Goal: Task Accomplishment & Management: Manage account settings

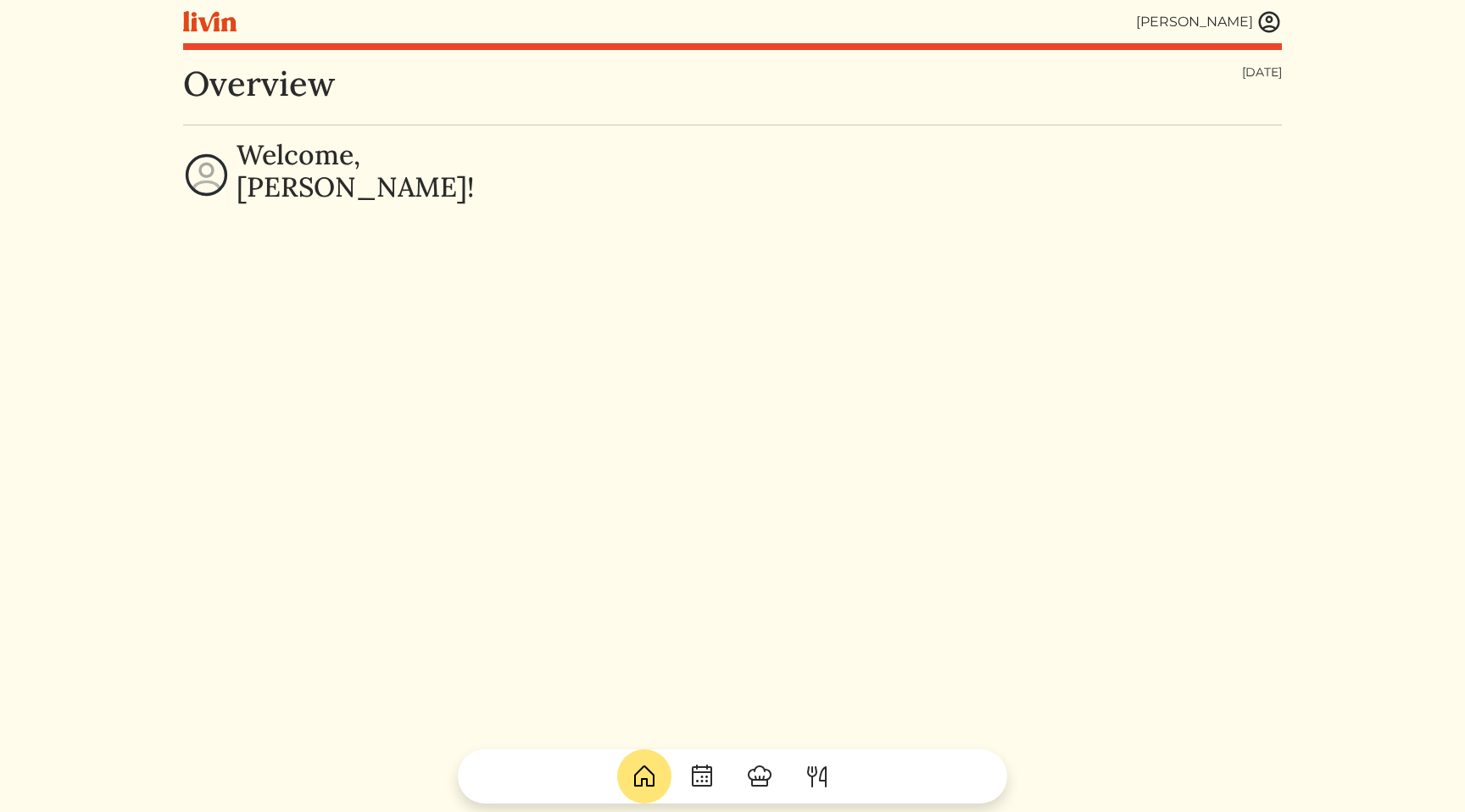
click at [486, 501] on div "Overview [DATE] Welcome, [PERSON_NAME]!" at bounding box center [733, 469] width 1099 height 812
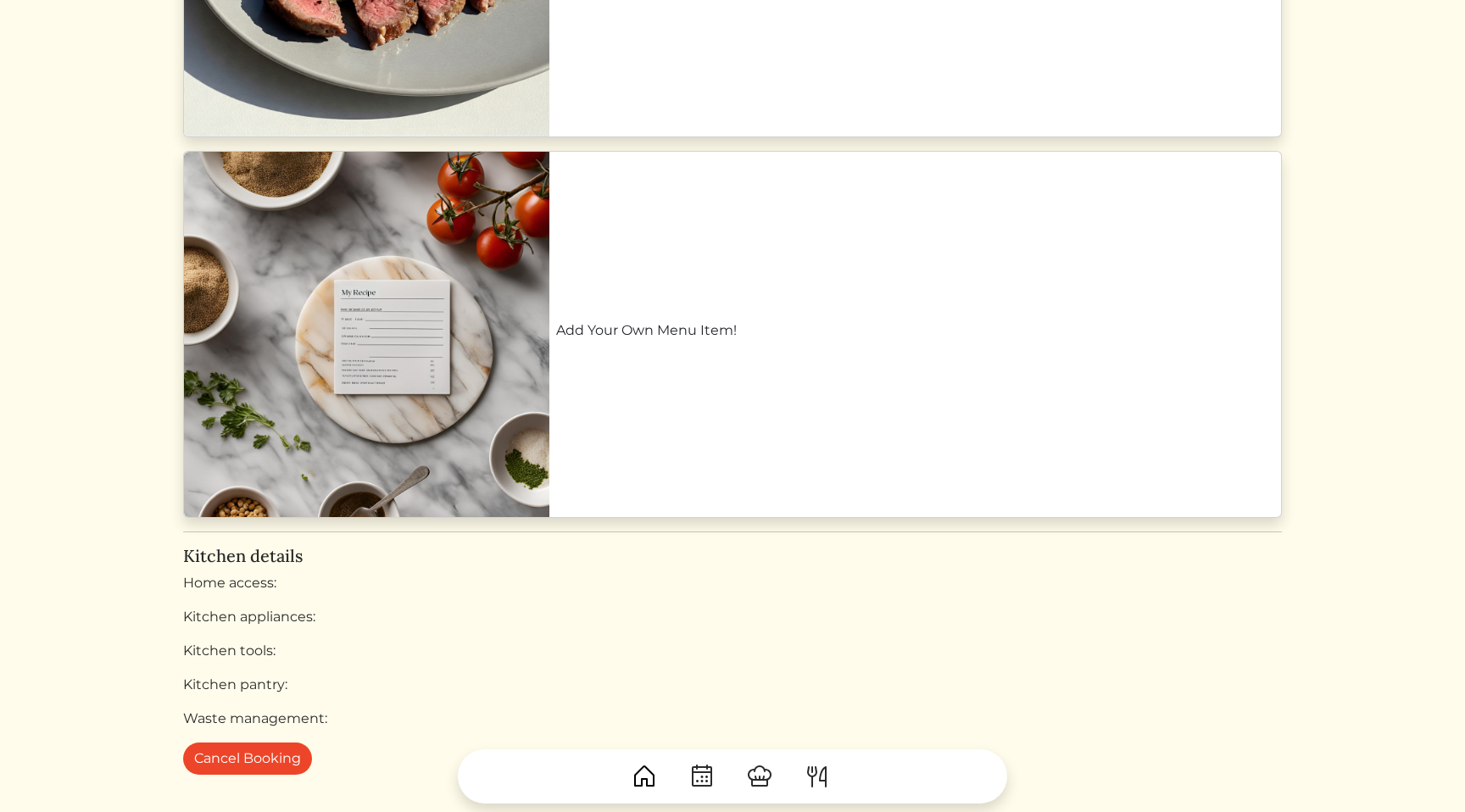
scroll to position [3020, 0]
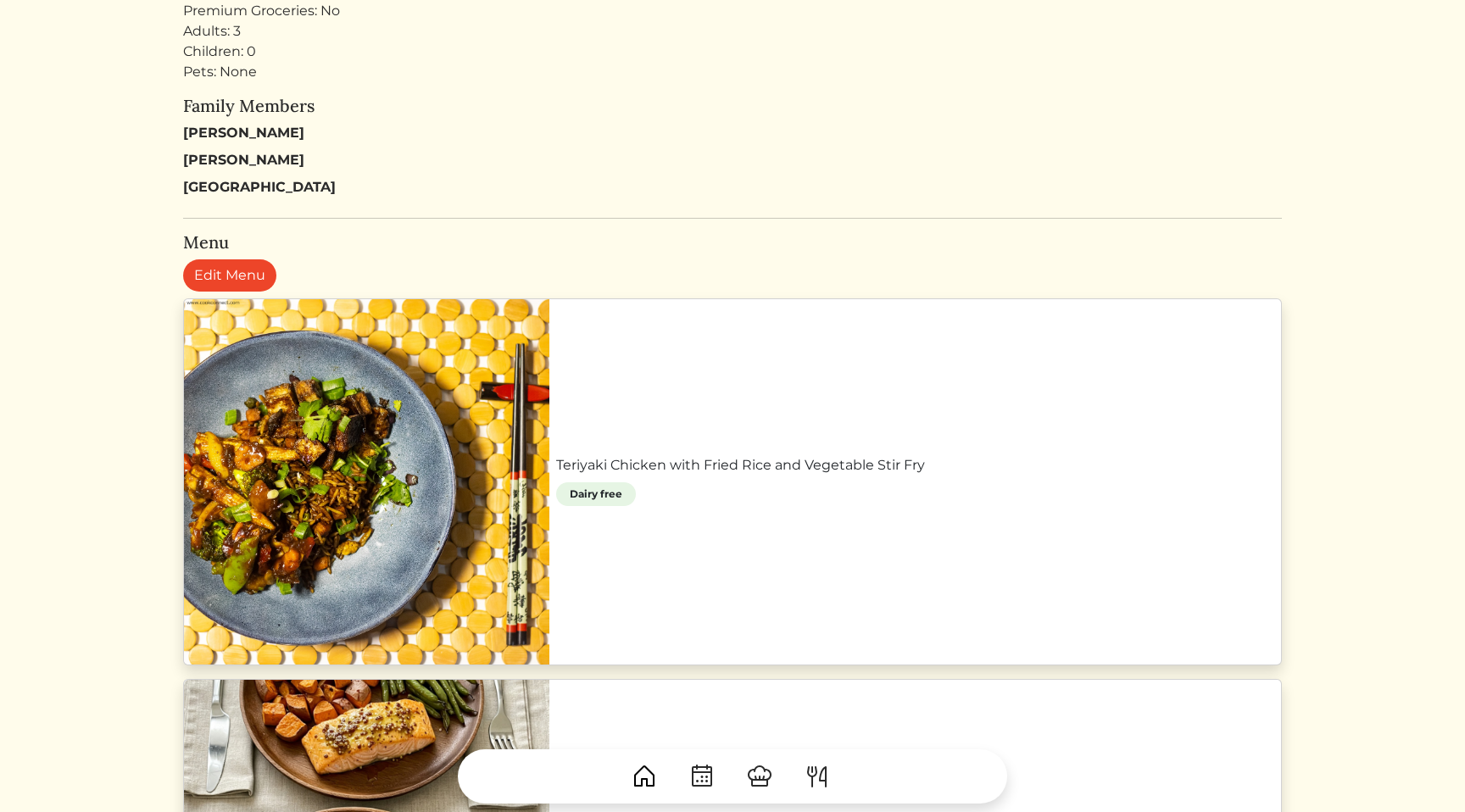
scroll to position [0, 0]
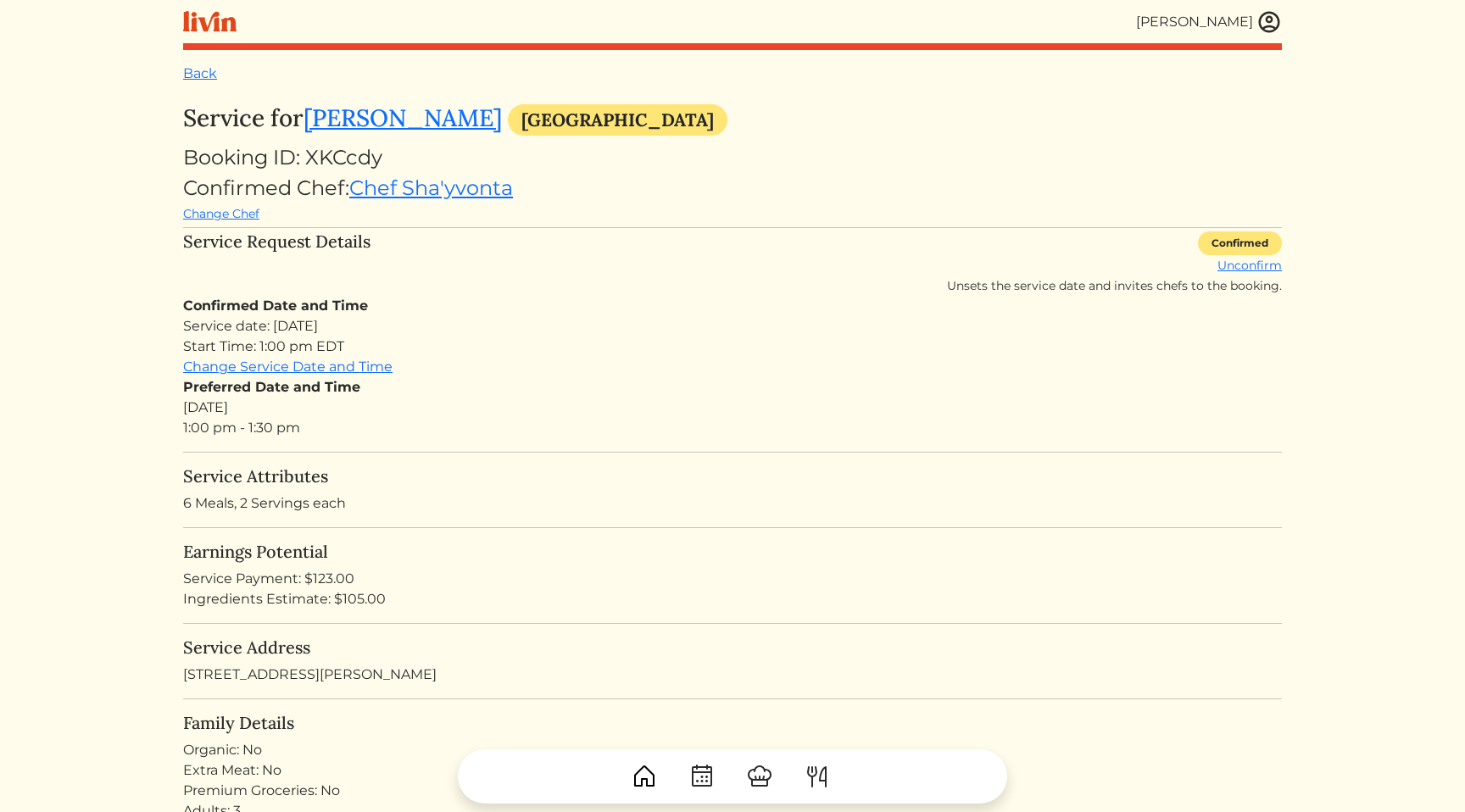
click at [1329, 466] on html "Calvin Wang Calvin Wang Log out Dashboard Services Upcoming Completed Requested…" at bounding box center [732, 406] width 1465 height 812
click at [1401, 489] on html "Calvin Wang Calvin Wang Log out Dashboard Services Upcoming Completed Requested…" at bounding box center [732, 406] width 1465 height 812
click at [1399, 332] on html "Calvin Wang Calvin Wang Log out Dashboard Services Upcoming Completed Requested…" at bounding box center [732, 406] width 1465 height 812
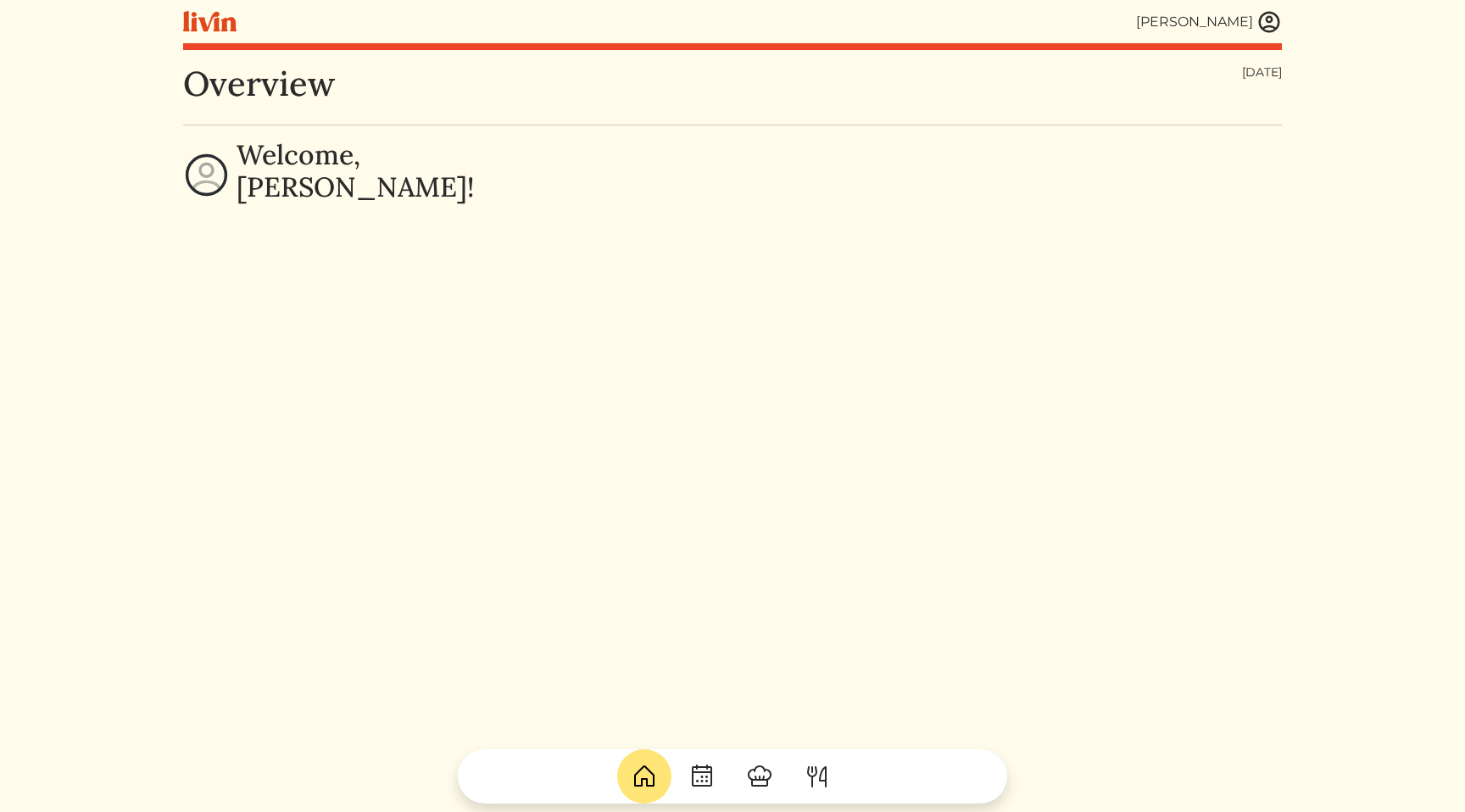
click at [1267, 22] on img at bounding box center [1269, 22] width 25 height 25
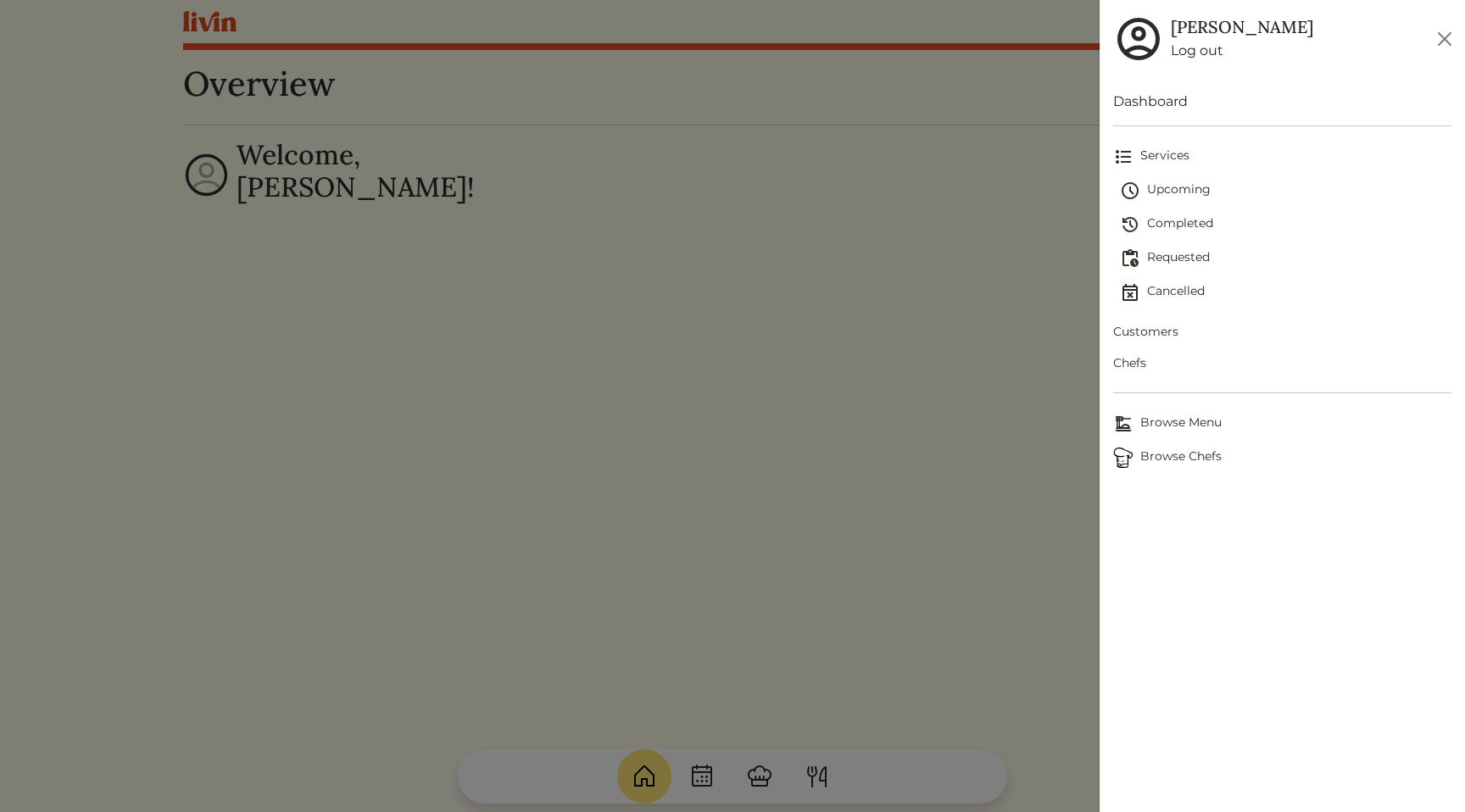
click at [1167, 332] on span "Customers" at bounding box center [1282, 331] width 338 height 18
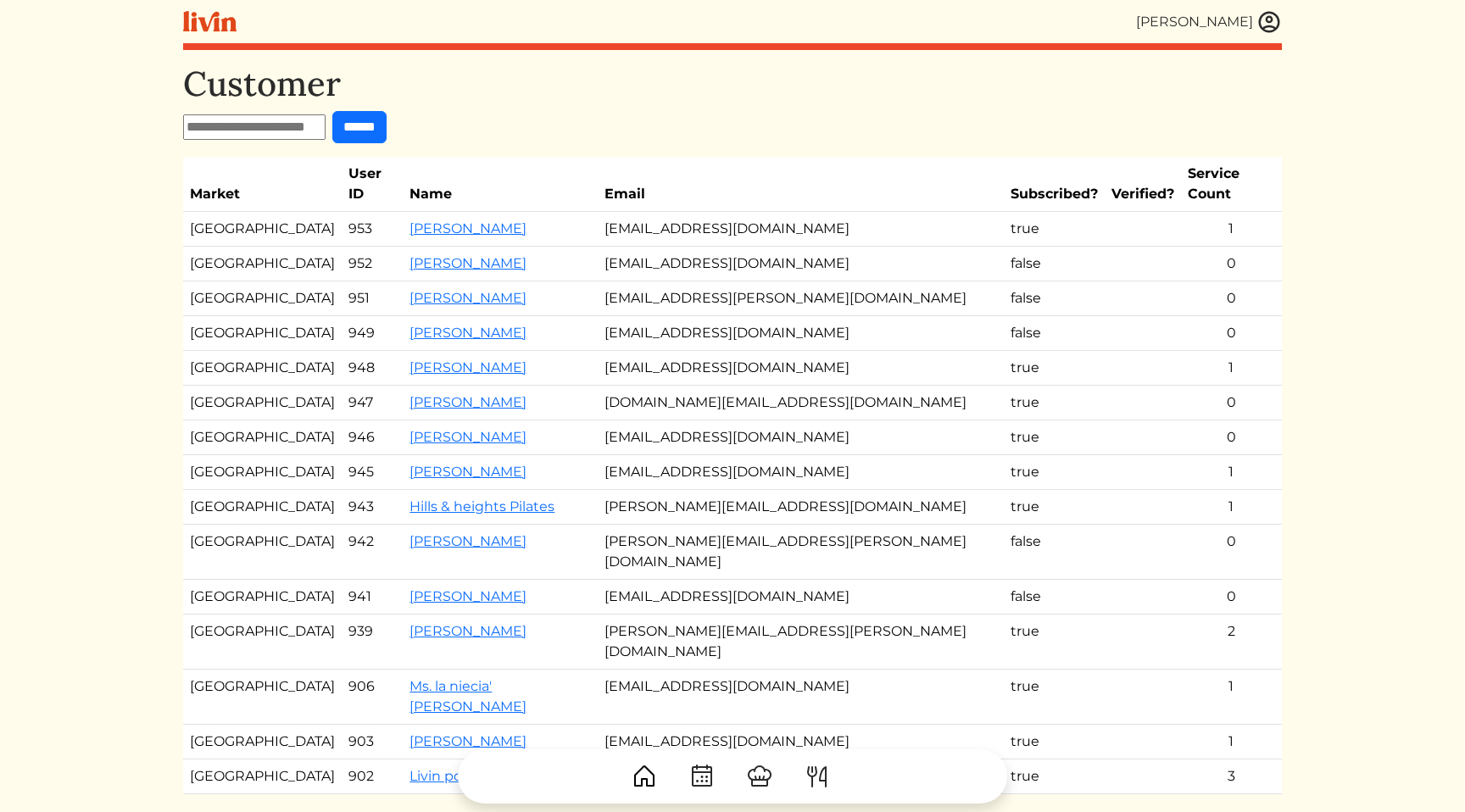
click at [257, 127] on input "text" at bounding box center [255, 127] width 143 height 25
paste input "**********"
type input "**********"
click at [348, 111] on input "******" at bounding box center [375, 127] width 54 height 33
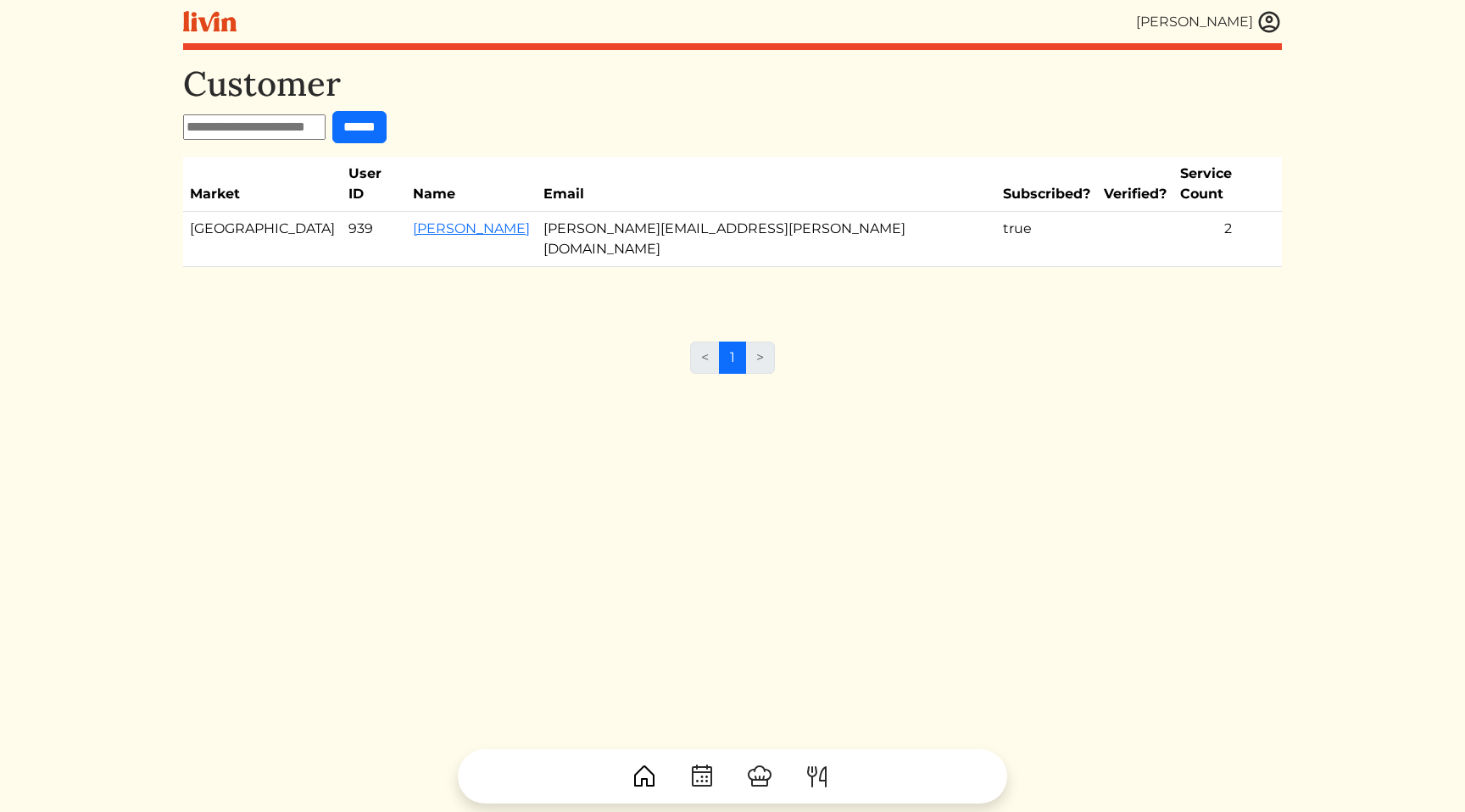
click at [473, 374] on div "Customer ****** Market User ID Name Email Subscribed? Verified? Service Count A…" at bounding box center [733, 469] width 1099 height 812
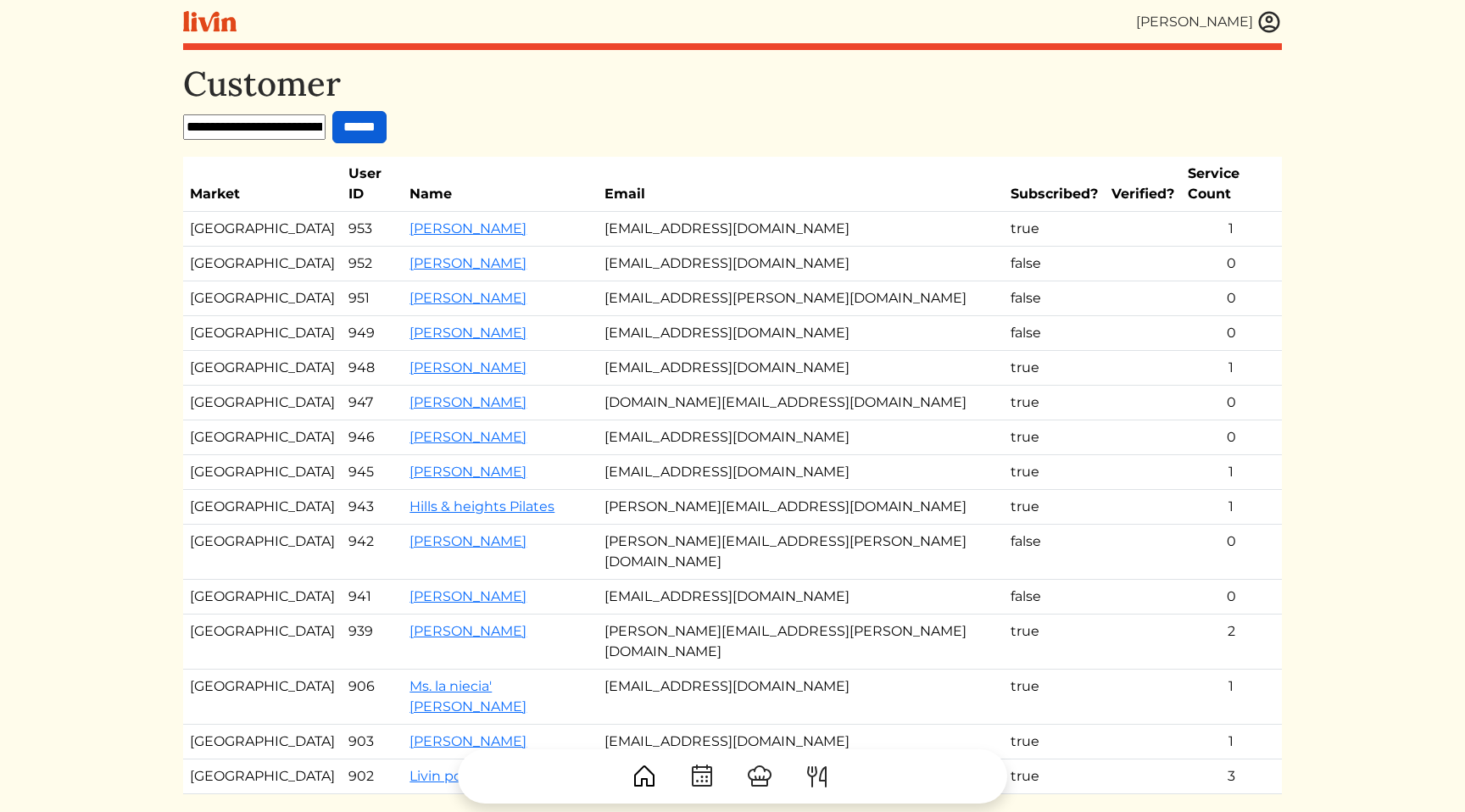
click at [387, 134] on input "******" at bounding box center [360, 127] width 54 height 33
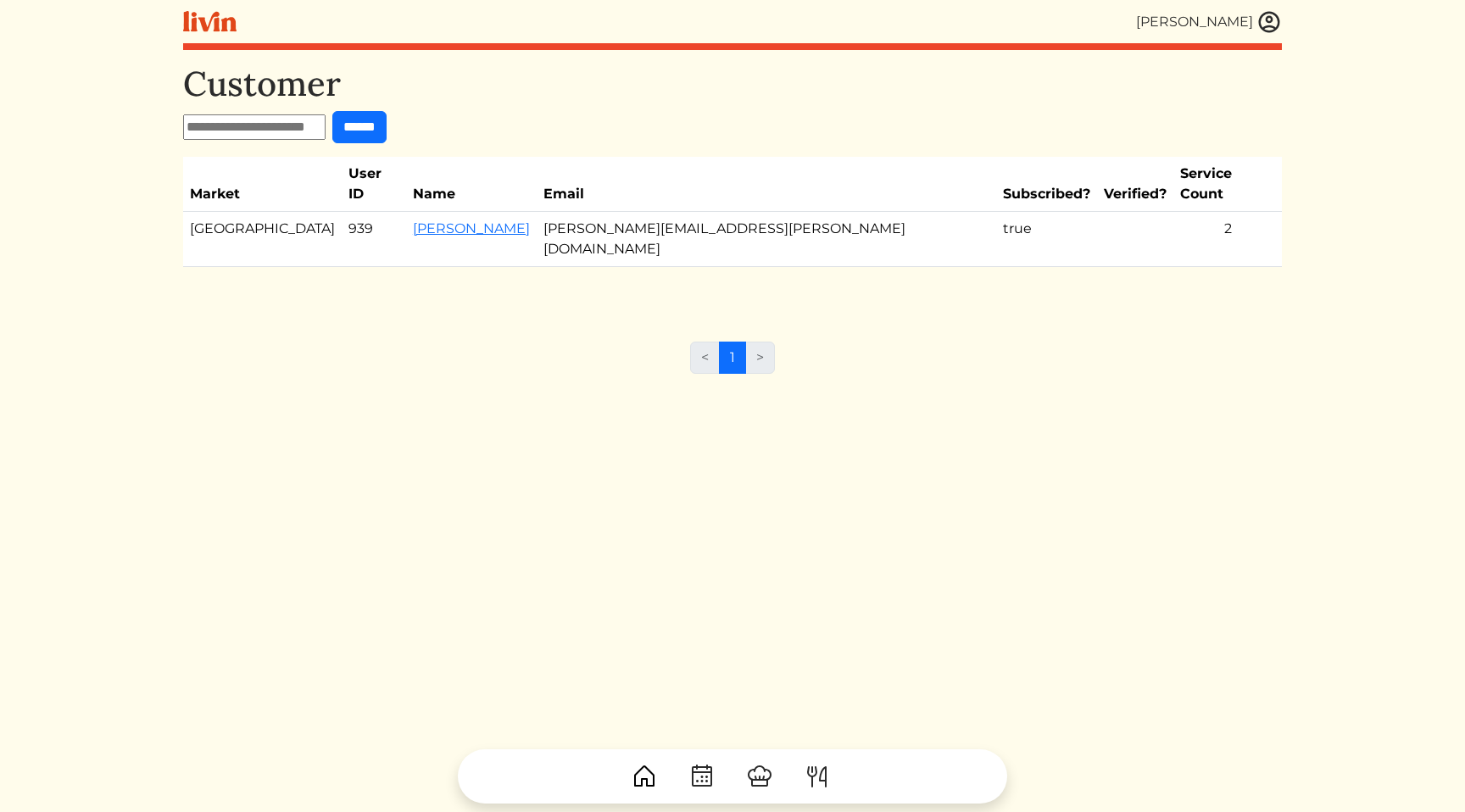
click at [425, 221] on td "[PERSON_NAME]" at bounding box center [471, 238] width 130 height 55
click at [429, 220] on link "[PERSON_NAME]" at bounding box center [471, 229] width 117 height 16
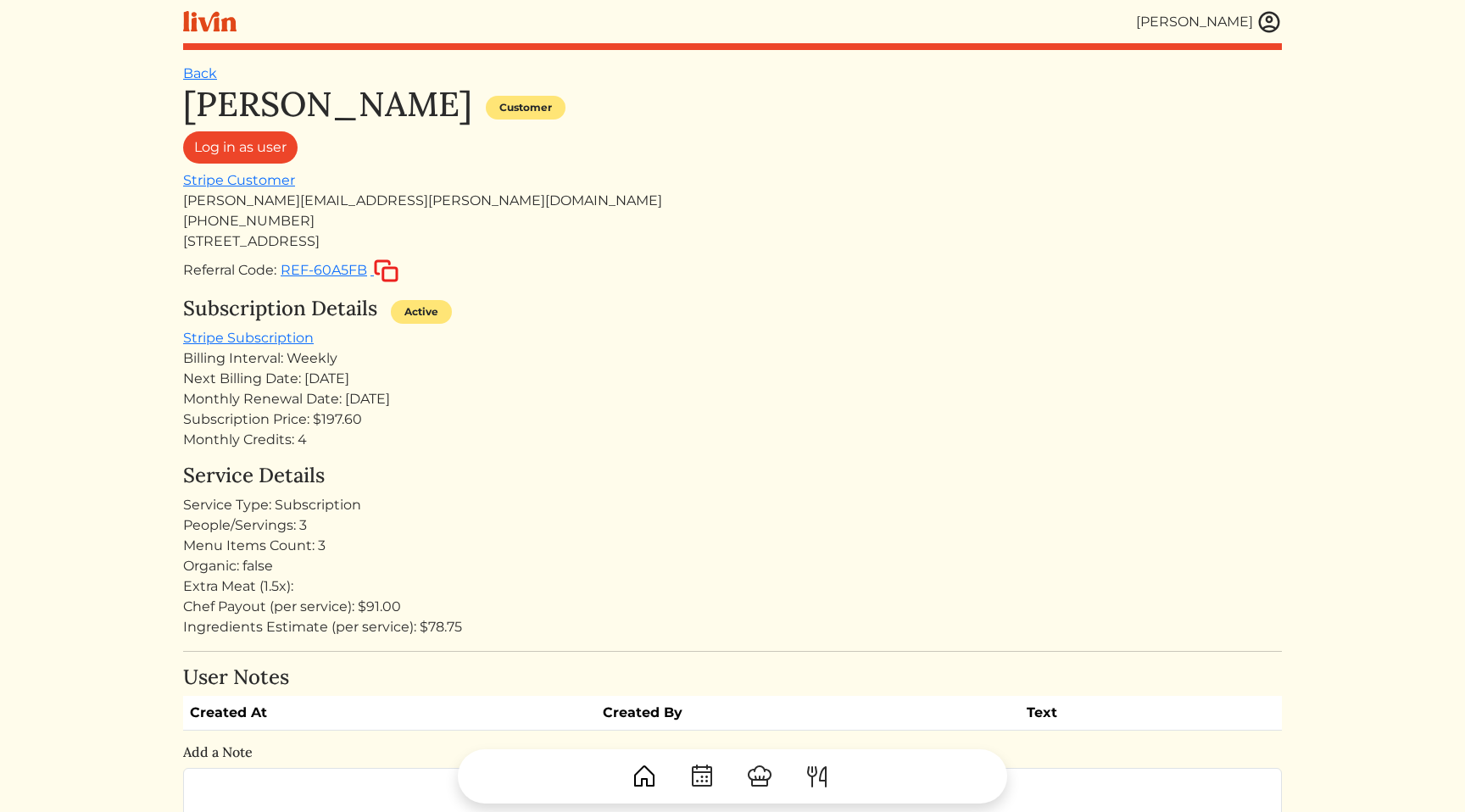
click at [690, 369] on div "Next Billing Date: [DATE]" at bounding box center [733, 378] width 1099 height 21
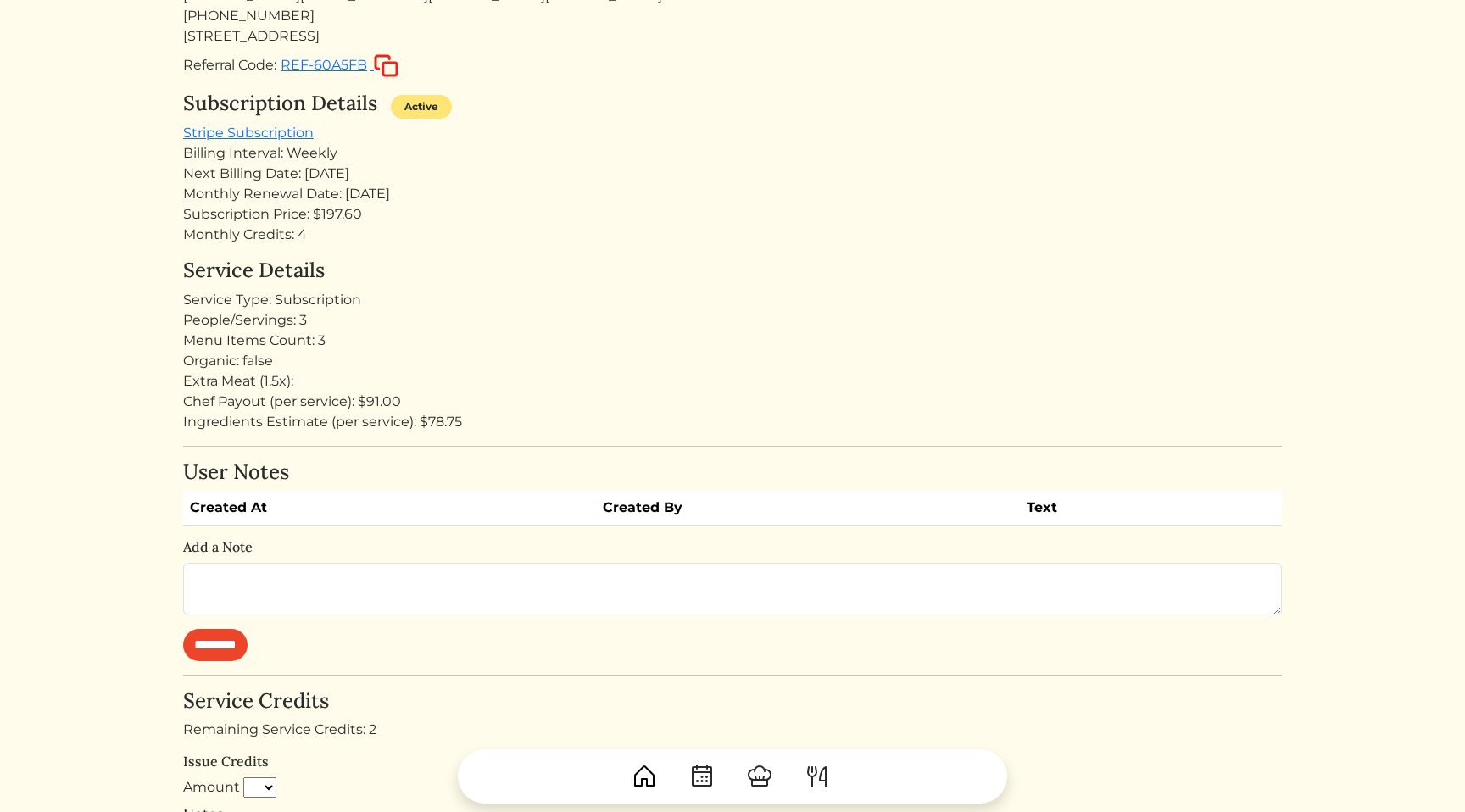
scroll to position [196, 0]
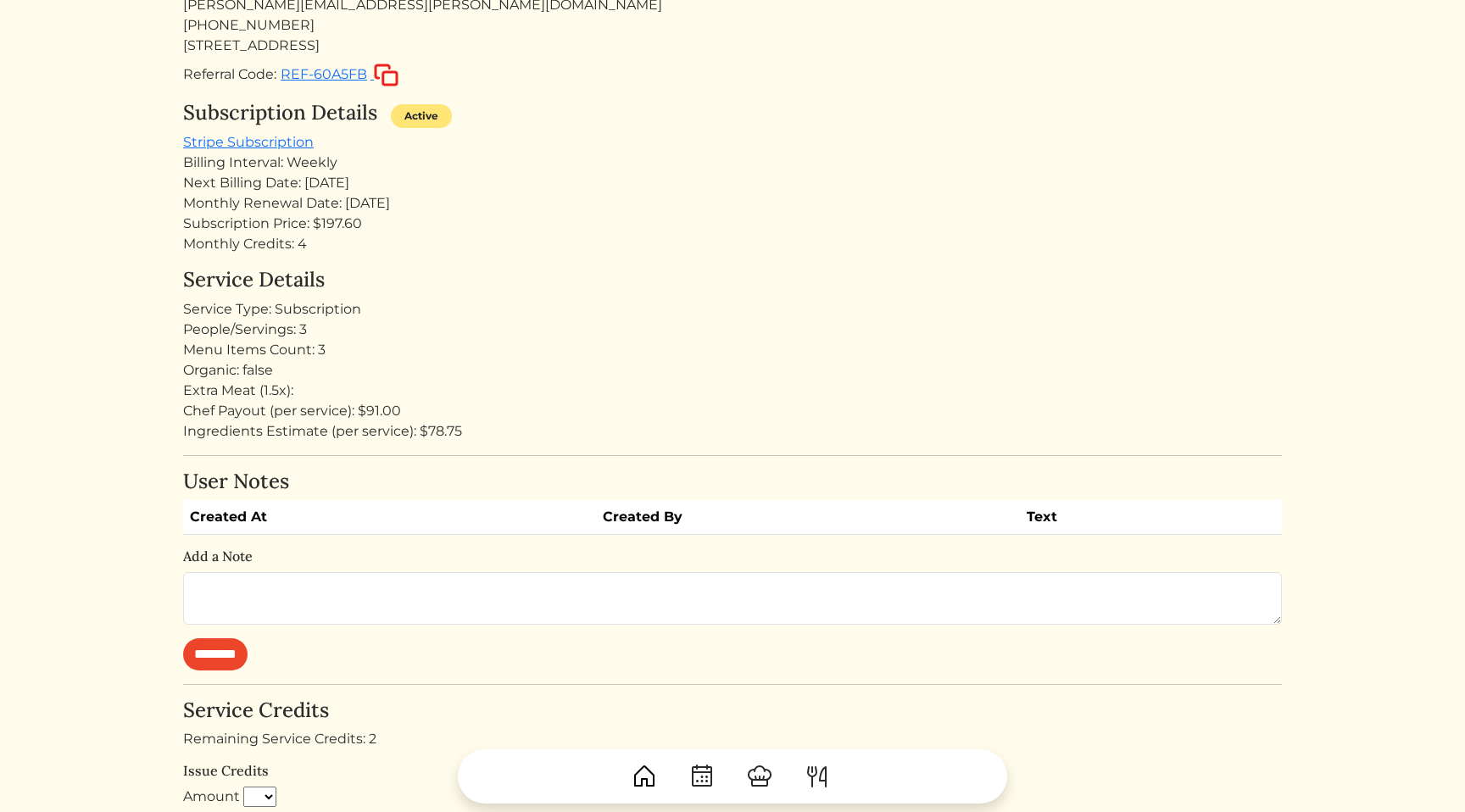
click at [645, 365] on div "Organic: false" at bounding box center [733, 370] width 1099 height 21
click at [415, 331] on div "People/Servings: 3" at bounding box center [733, 330] width 1099 height 21
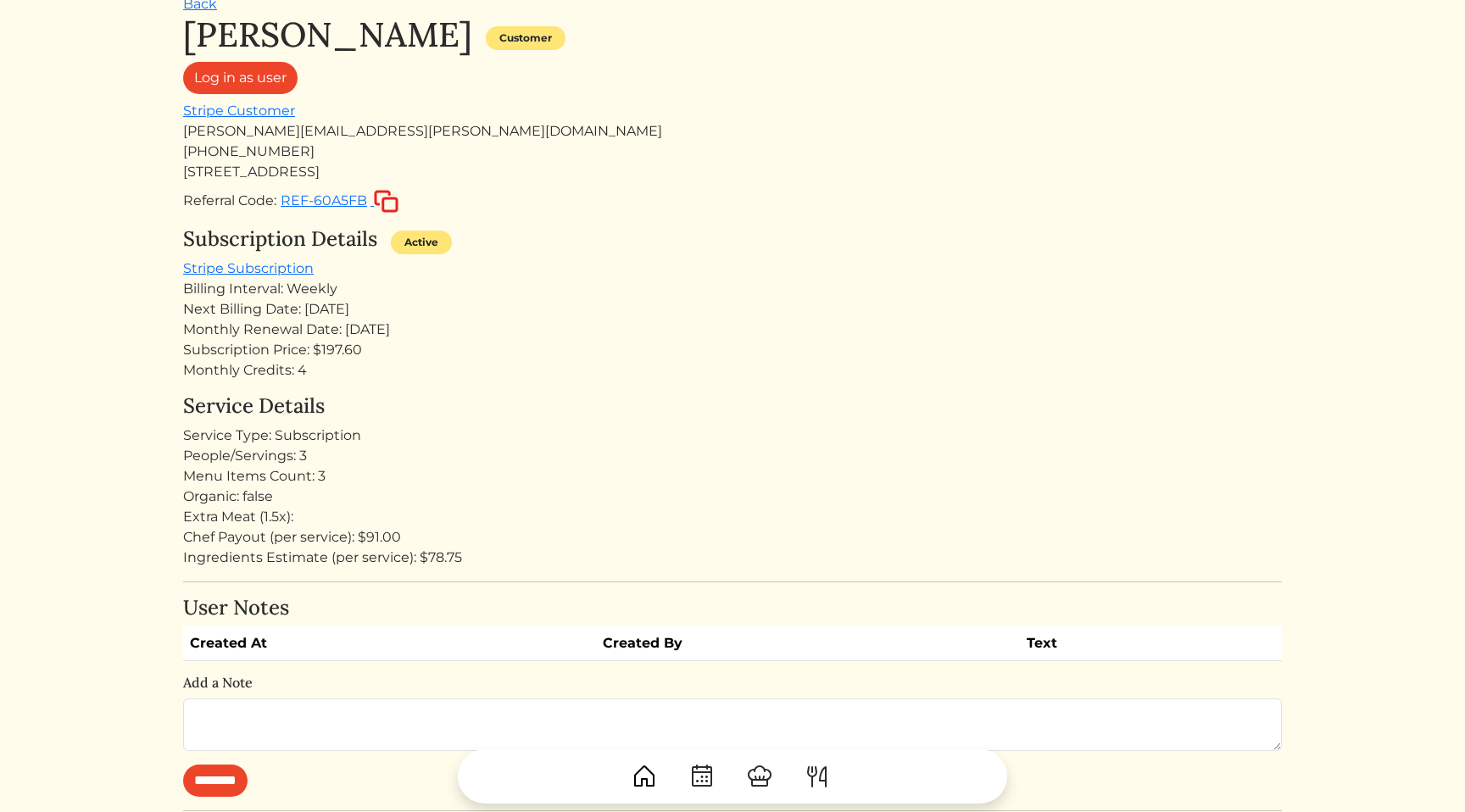
scroll to position [0, 0]
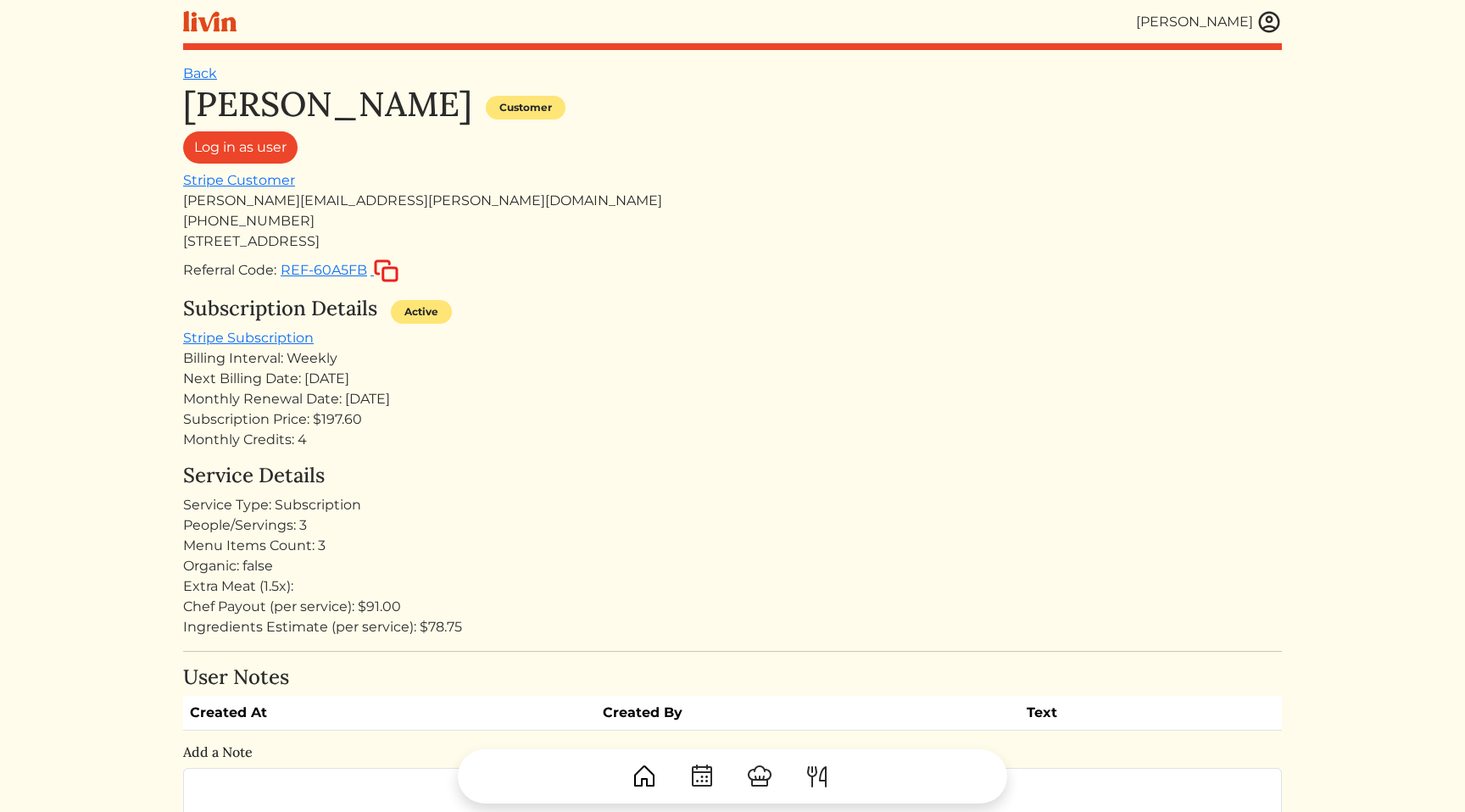
click at [632, 354] on div "Billing Interval: Weekly" at bounding box center [733, 359] width 1099 height 21
click at [291, 335] on link "Stripe Subscription" at bounding box center [249, 338] width 130 height 16
click at [377, 210] on div "[PERSON_NAME][EMAIL_ADDRESS][PERSON_NAME][DOMAIN_NAME]" at bounding box center [733, 201] width 1099 height 21
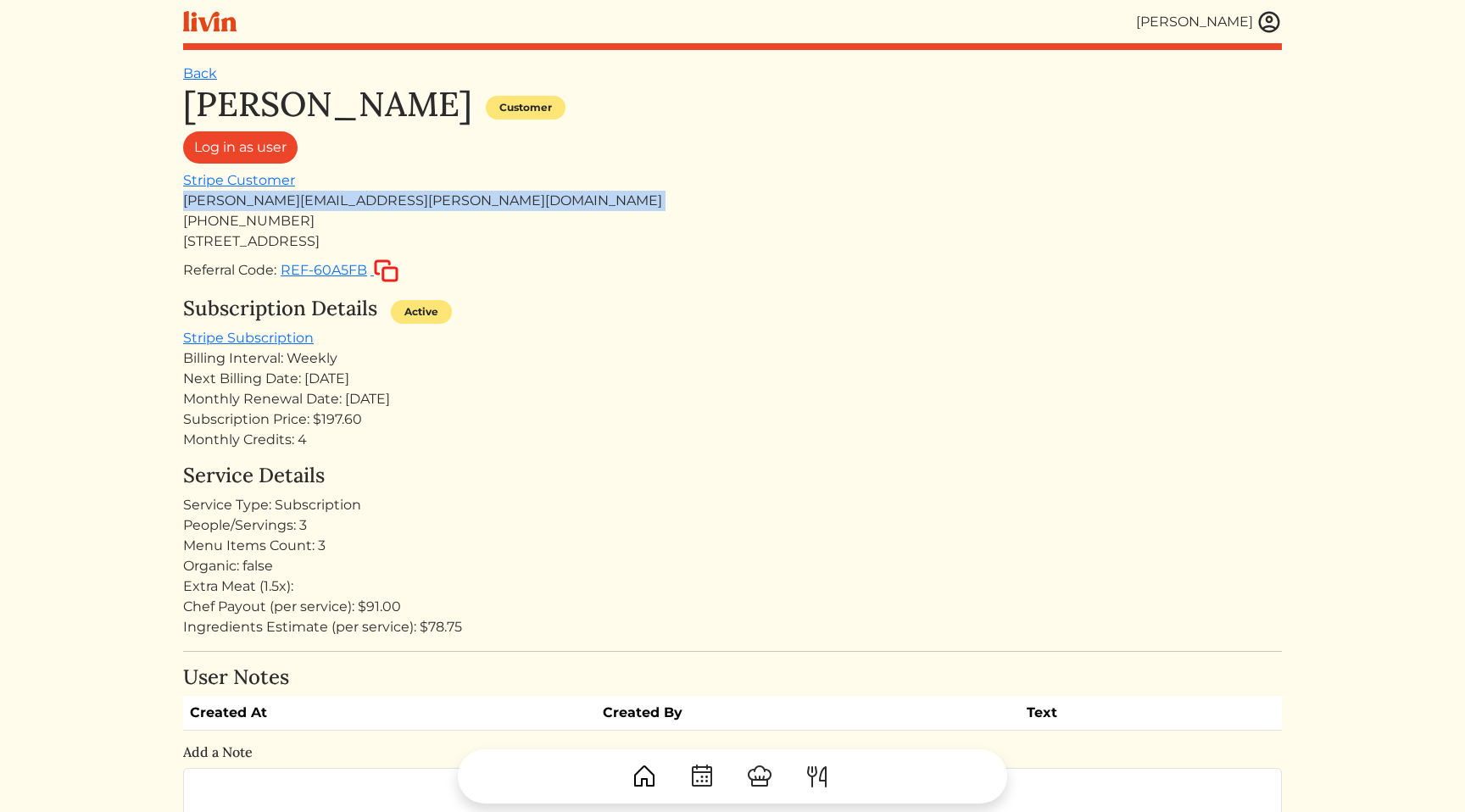
copy div "[PERSON_NAME][EMAIL_ADDRESS][PERSON_NAME][DOMAIN_NAME]"
click at [1100, 277] on div "Referral Code: REF-60A5FB" at bounding box center [733, 270] width 1099 height 24
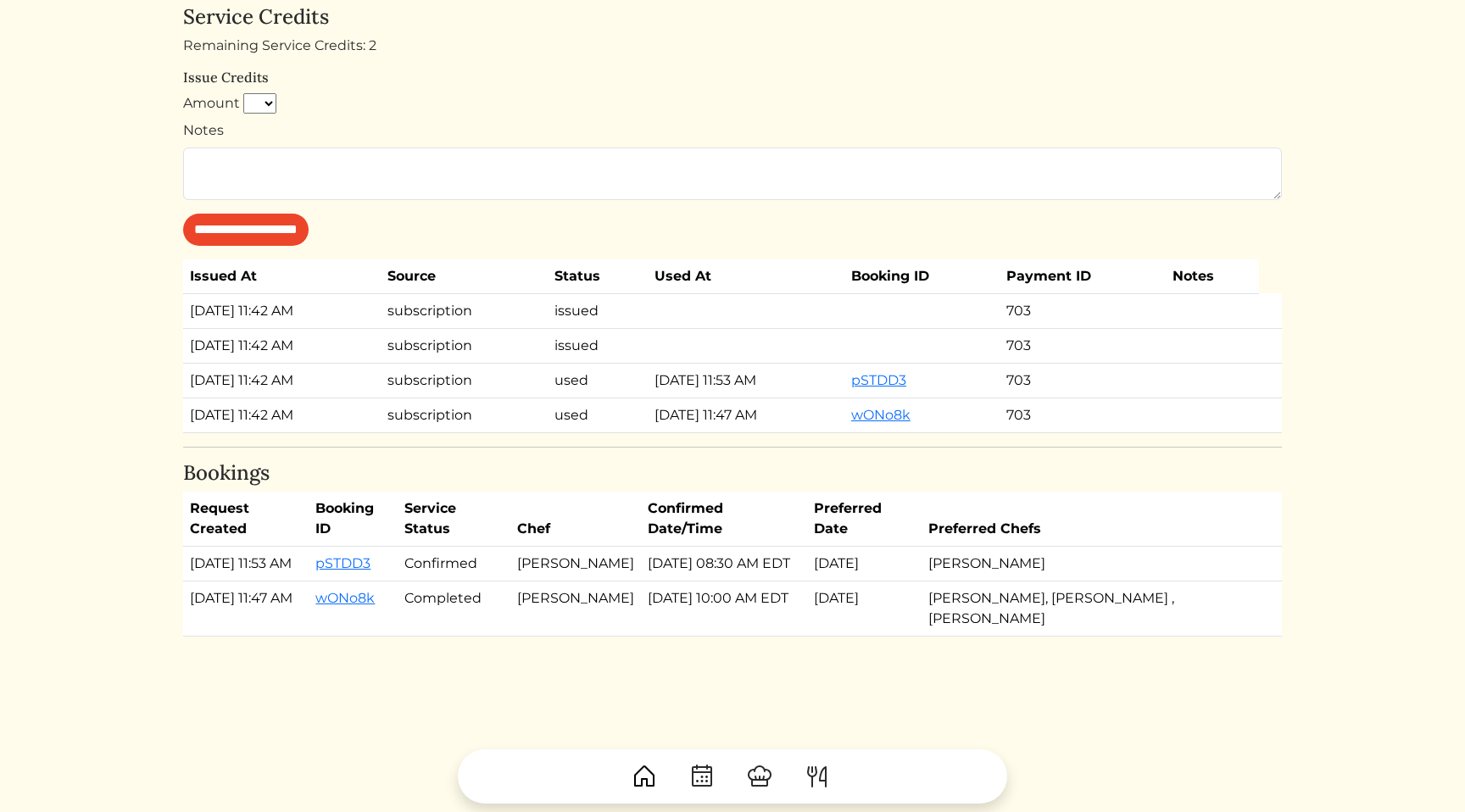
scroll to position [878, 0]
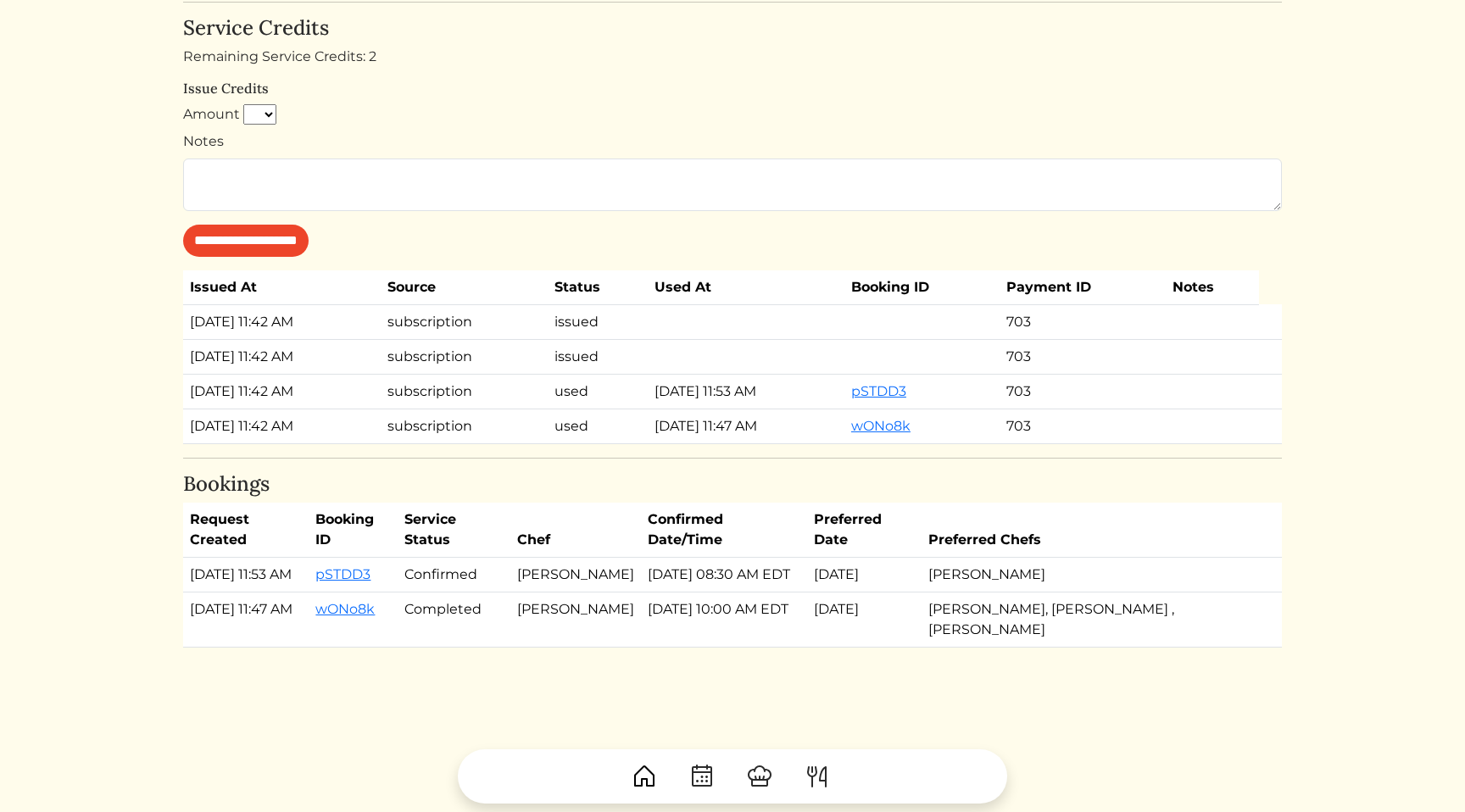
click at [1154, 78] on div "**********" at bounding box center [733, 136] width 1099 height 240
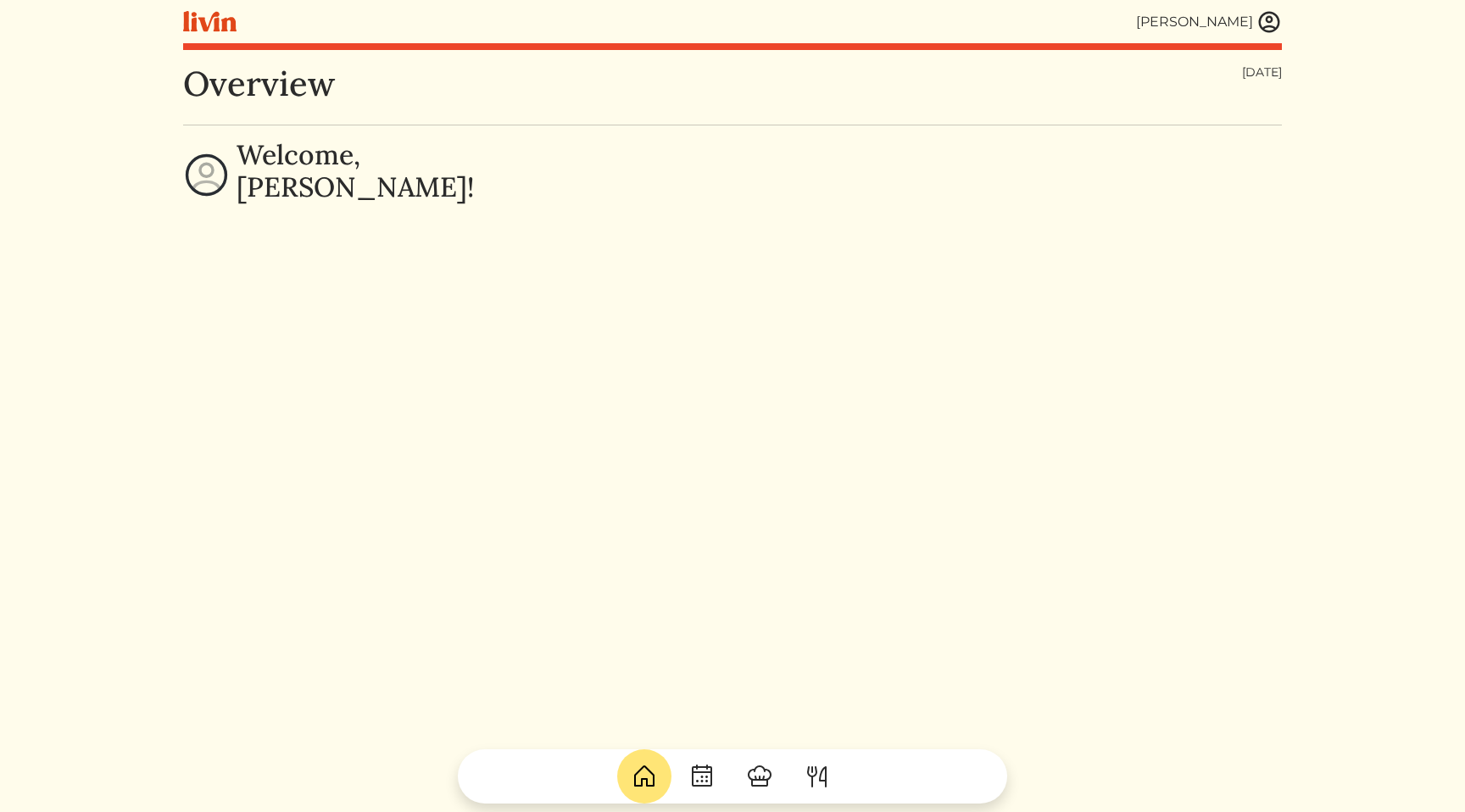
click at [1263, 31] on img at bounding box center [1269, 22] width 25 height 25
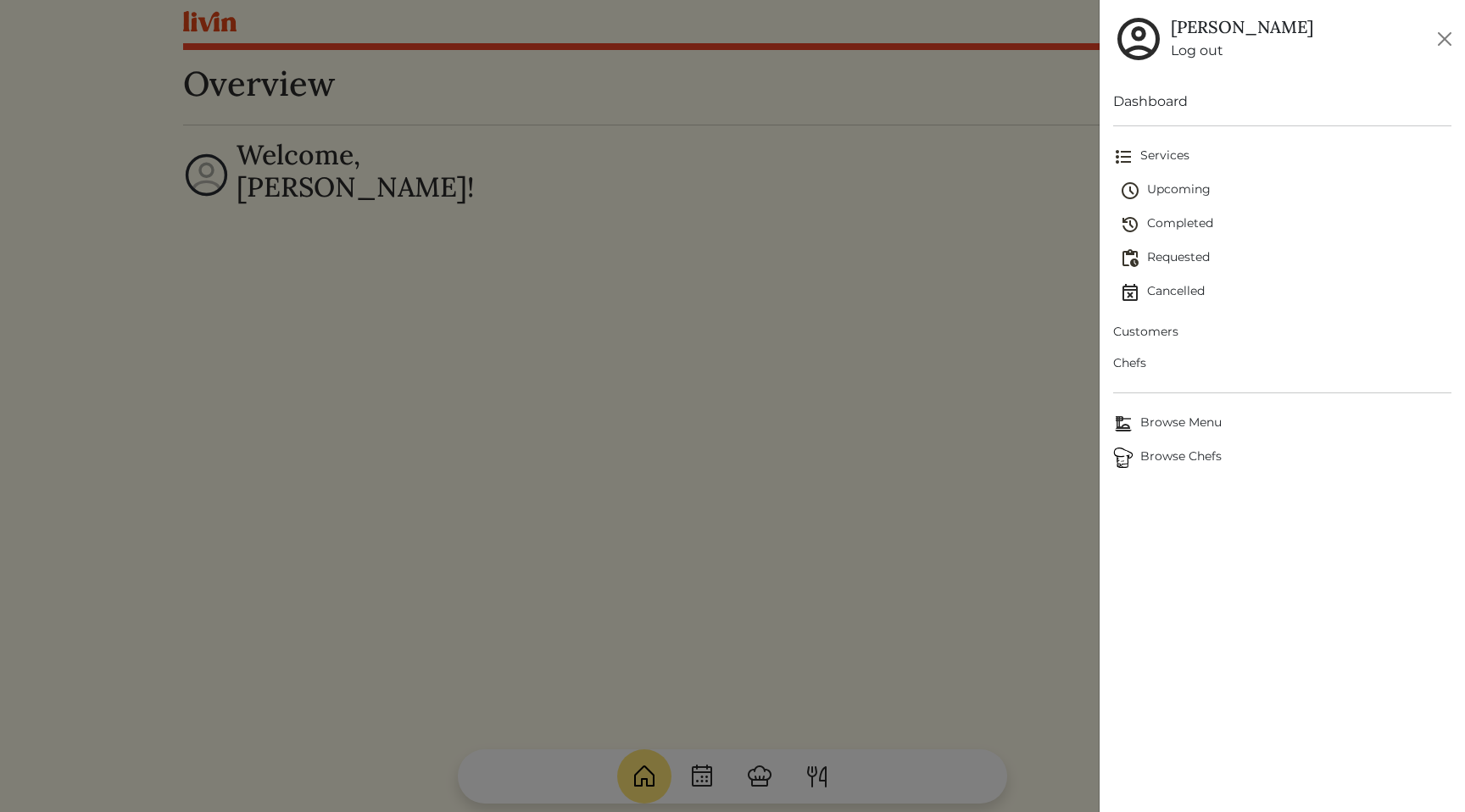
click at [1160, 335] on span "Customers" at bounding box center [1282, 331] width 338 height 18
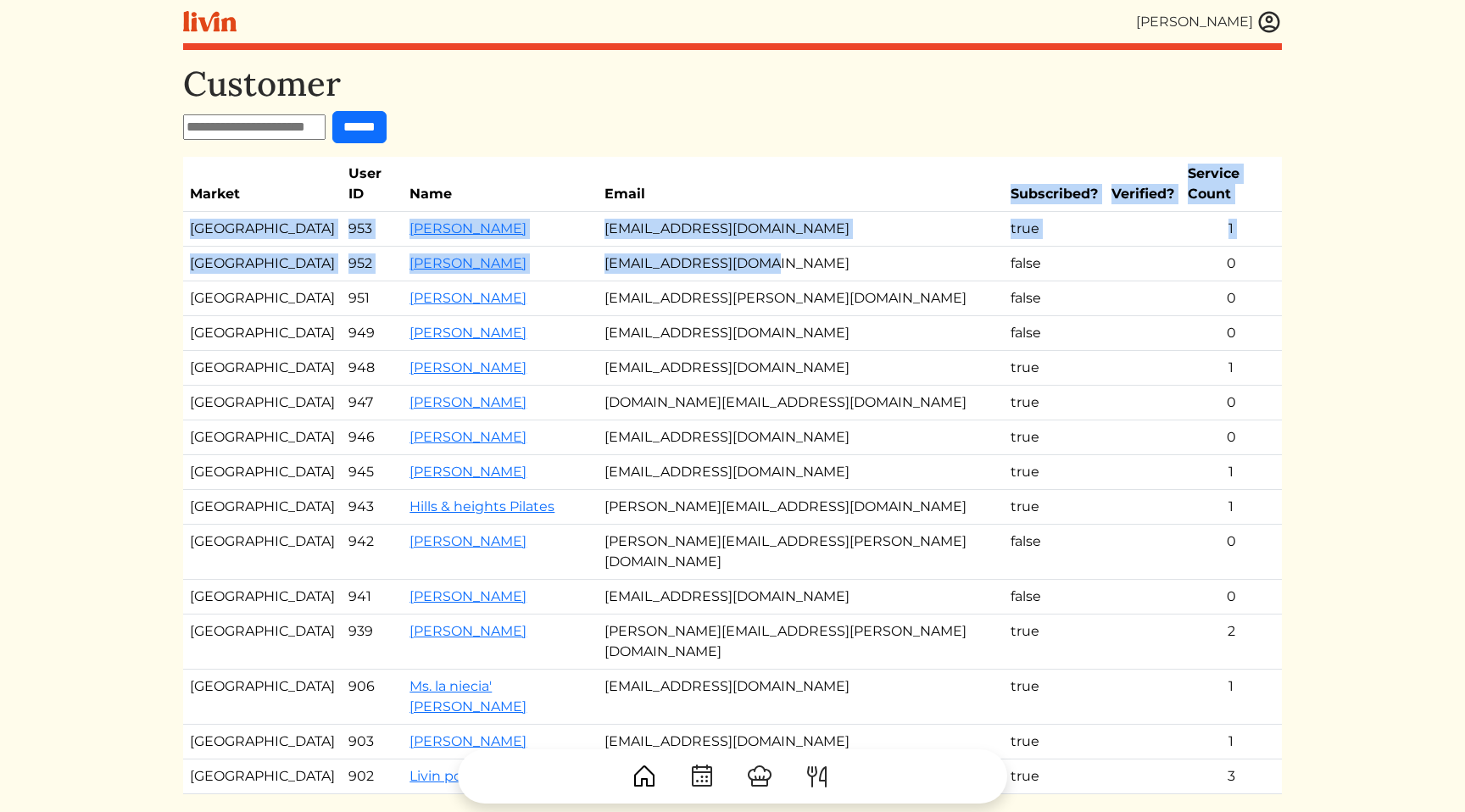
drag, startPoint x: 780, startPoint y: 257, endPoint x: 758, endPoint y: 189, distance: 71.5
click at [758, 189] on table "Market User ID Name Email Subscribed? Verified? Service Count Atlanta 953 John …" at bounding box center [733, 475] width 1099 height 637
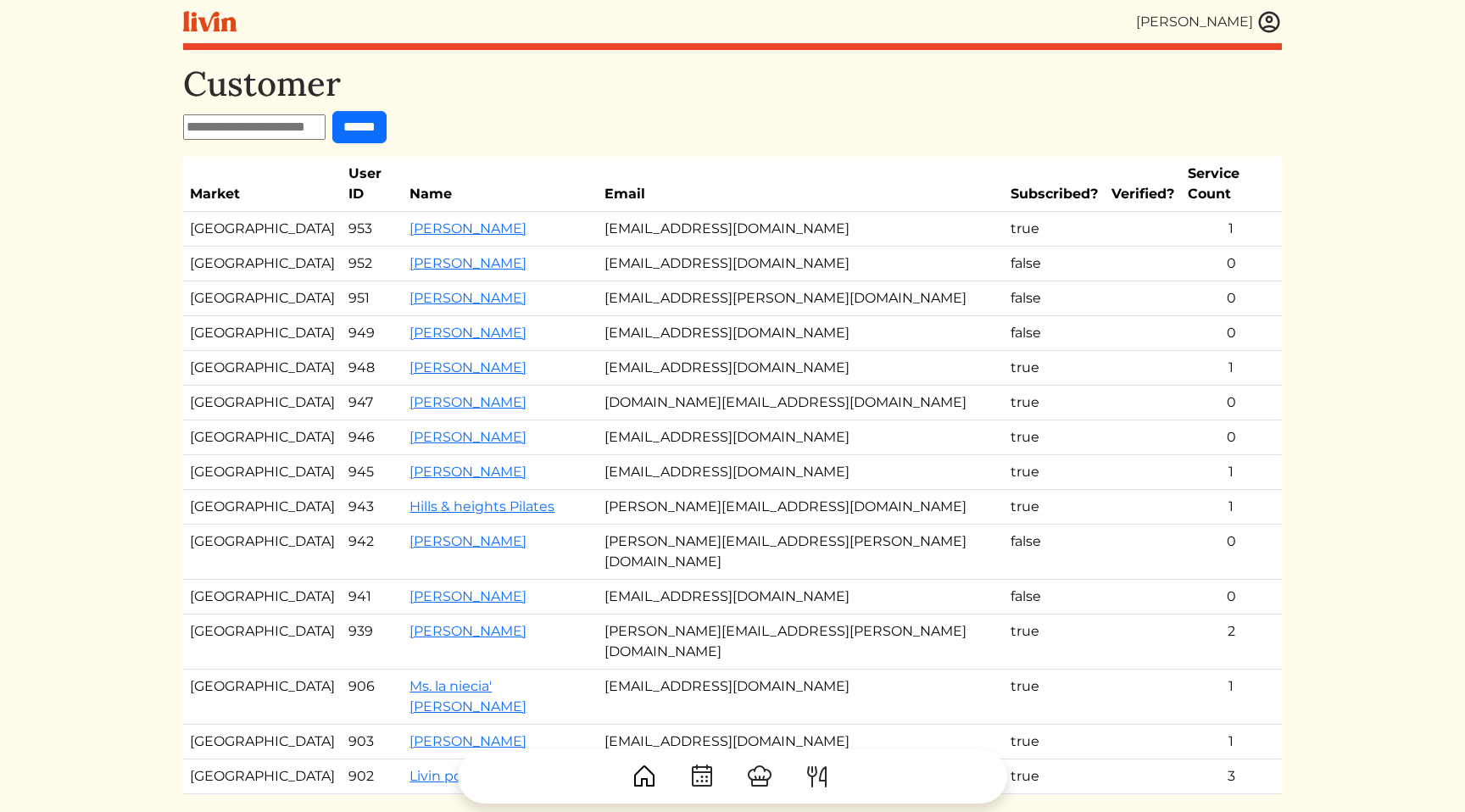
click at [721, 220] on td "[EMAIL_ADDRESS][DOMAIN_NAME]" at bounding box center [800, 229] width 406 height 34
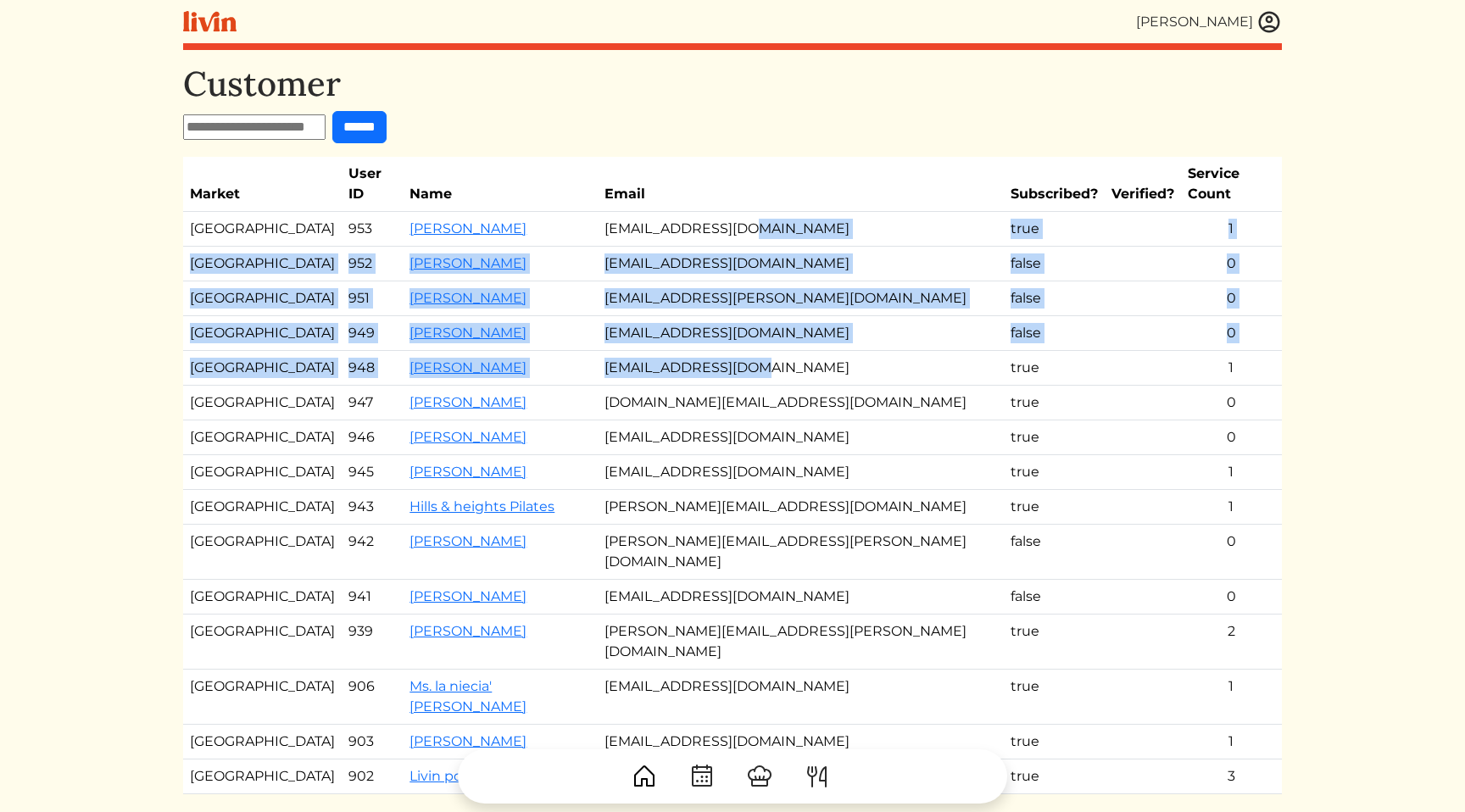
drag, startPoint x: 721, startPoint y: 220, endPoint x: 868, endPoint y: 350, distance: 196.2
click at [868, 350] on tbody "Atlanta 953 John Minor minorjow@gmail.com true 1 Atlanta 952 Brie Levy brielevy…" at bounding box center [733, 502] width 1099 height 582
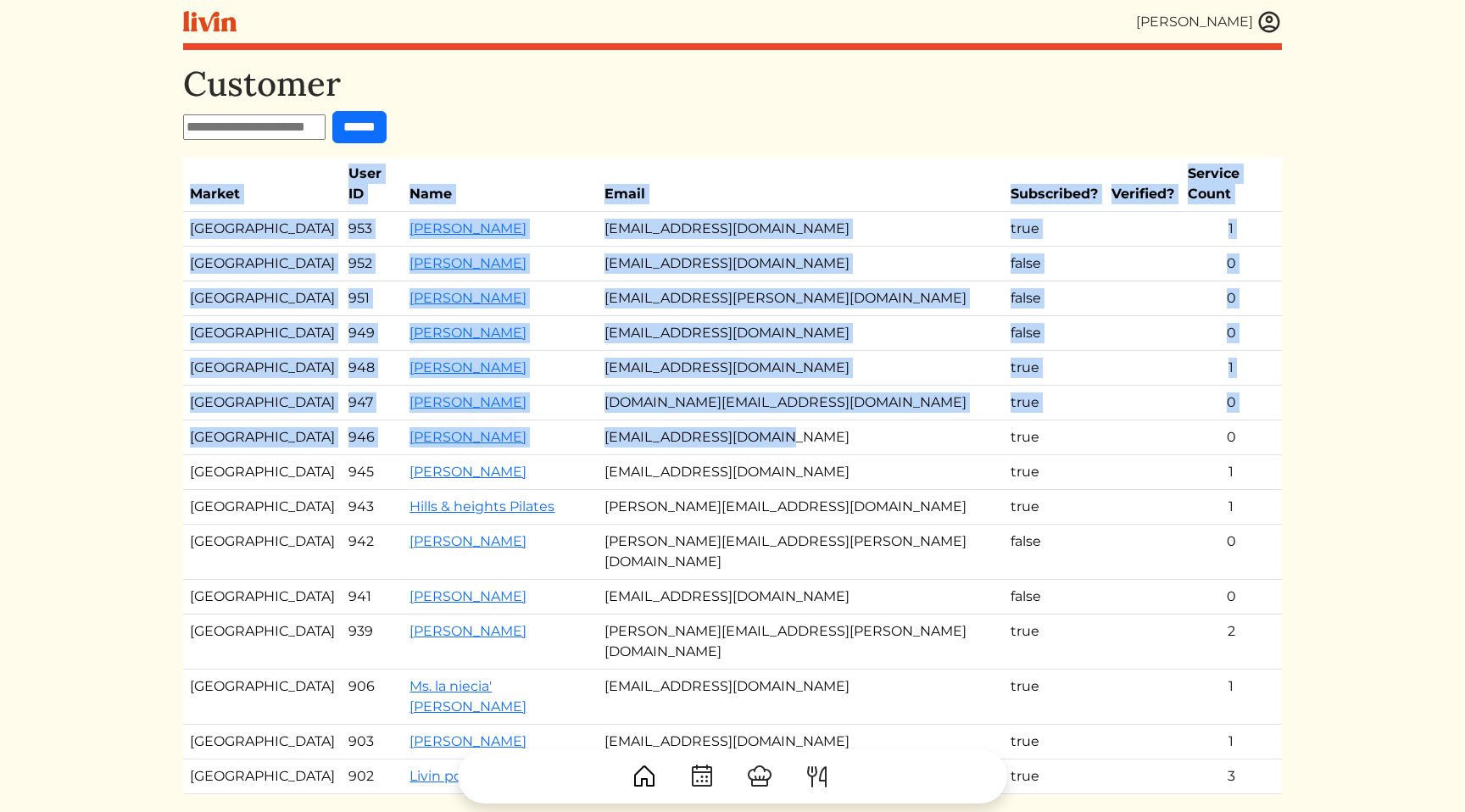
drag, startPoint x: 858, startPoint y: 414, endPoint x: 799, endPoint y: 132, distance: 288.1
click at [799, 132] on div "Customer ****** Market User ID Name Email Subscribed? Verified? Service Count A…" at bounding box center [733, 445] width 1099 height 764
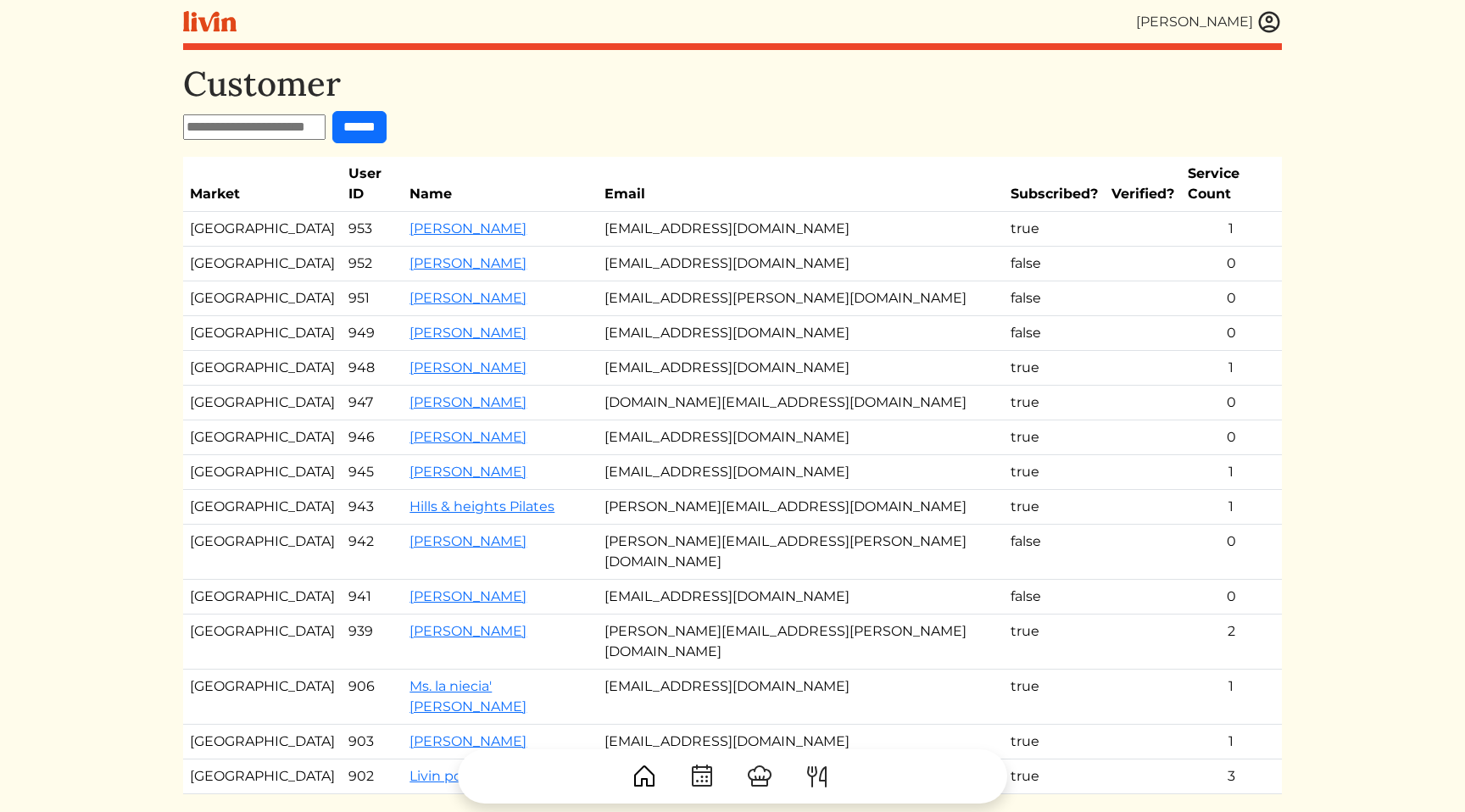
click at [751, 215] on td "[EMAIL_ADDRESS][DOMAIN_NAME]" at bounding box center [800, 229] width 406 height 34
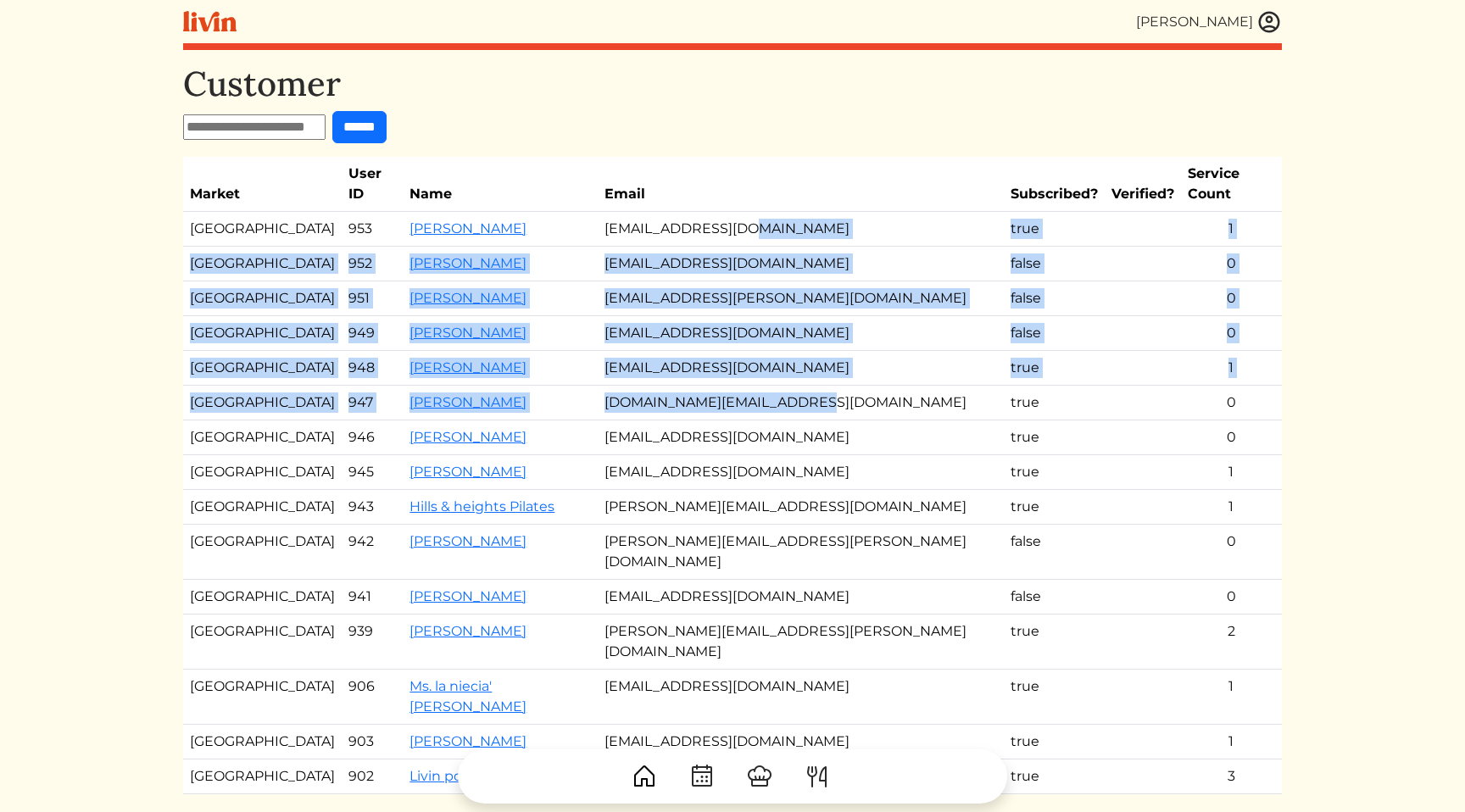
drag, startPoint x: 751, startPoint y: 215, endPoint x: 827, endPoint y: 389, distance: 189.9
click at [827, 389] on tbody "Atlanta 953 John Minor minorjow@gmail.com true 1 Atlanta 952 Brie Levy brielevy…" at bounding box center [733, 502] width 1099 height 582
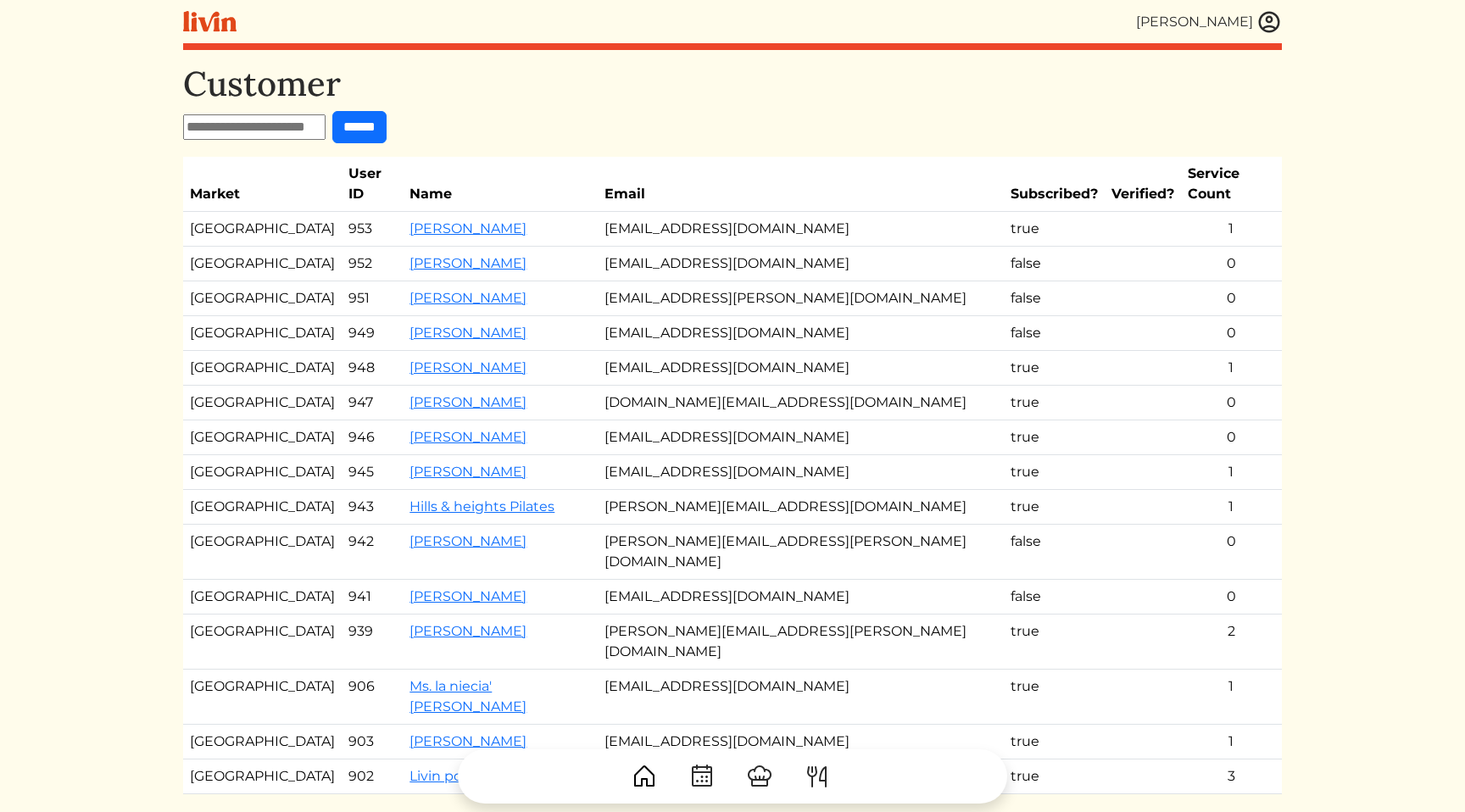
click at [815, 455] on td "[EMAIL_ADDRESS][DOMAIN_NAME]" at bounding box center [800, 472] width 406 height 34
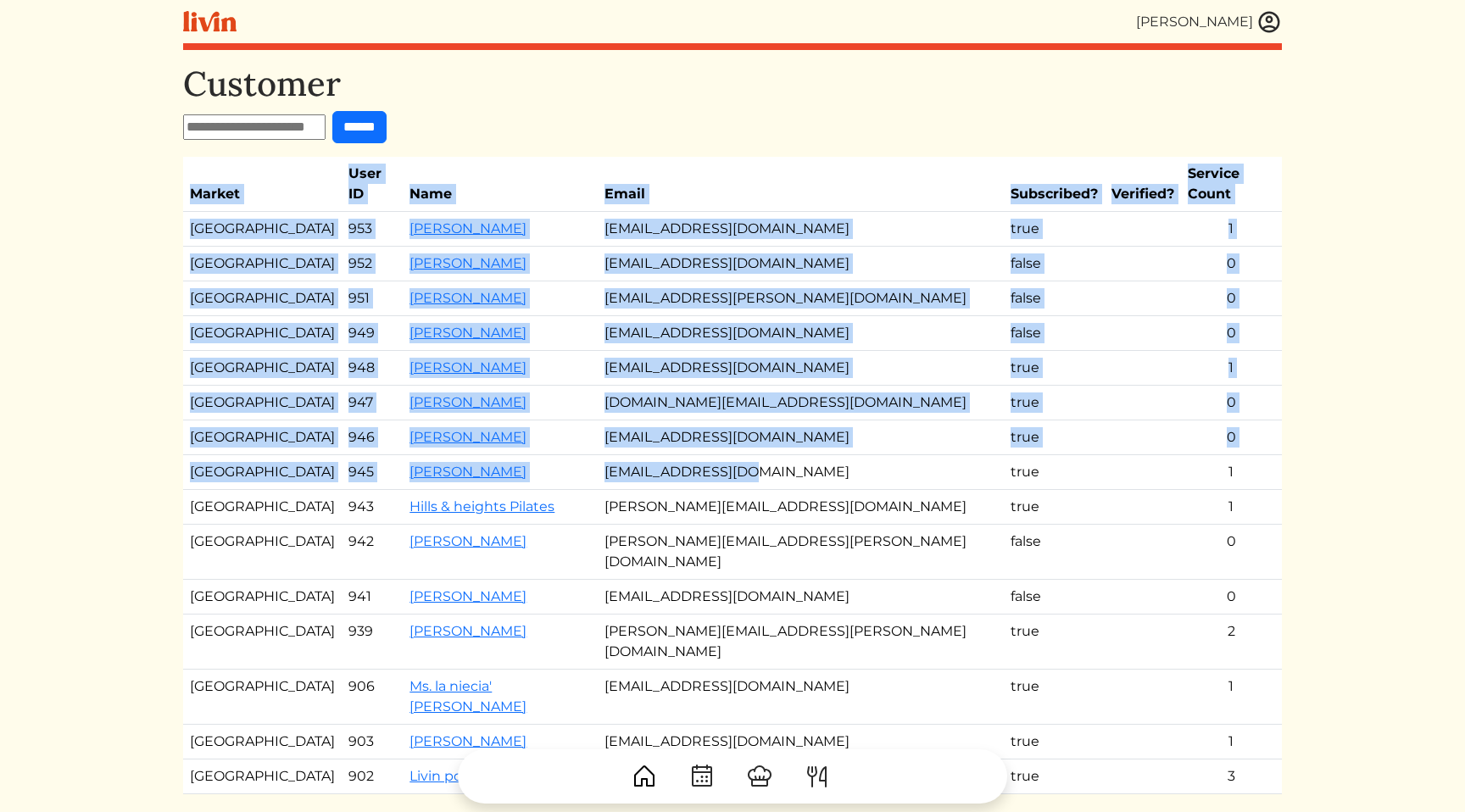
drag, startPoint x: 815, startPoint y: 447, endPoint x: 805, endPoint y: 136, distance: 311.2
click at [805, 136] on div "Customer ****** Market User ID Name Email Subscribed? Verified? Service Count A…" at bounding box center [733, 445] width 1099 height 764
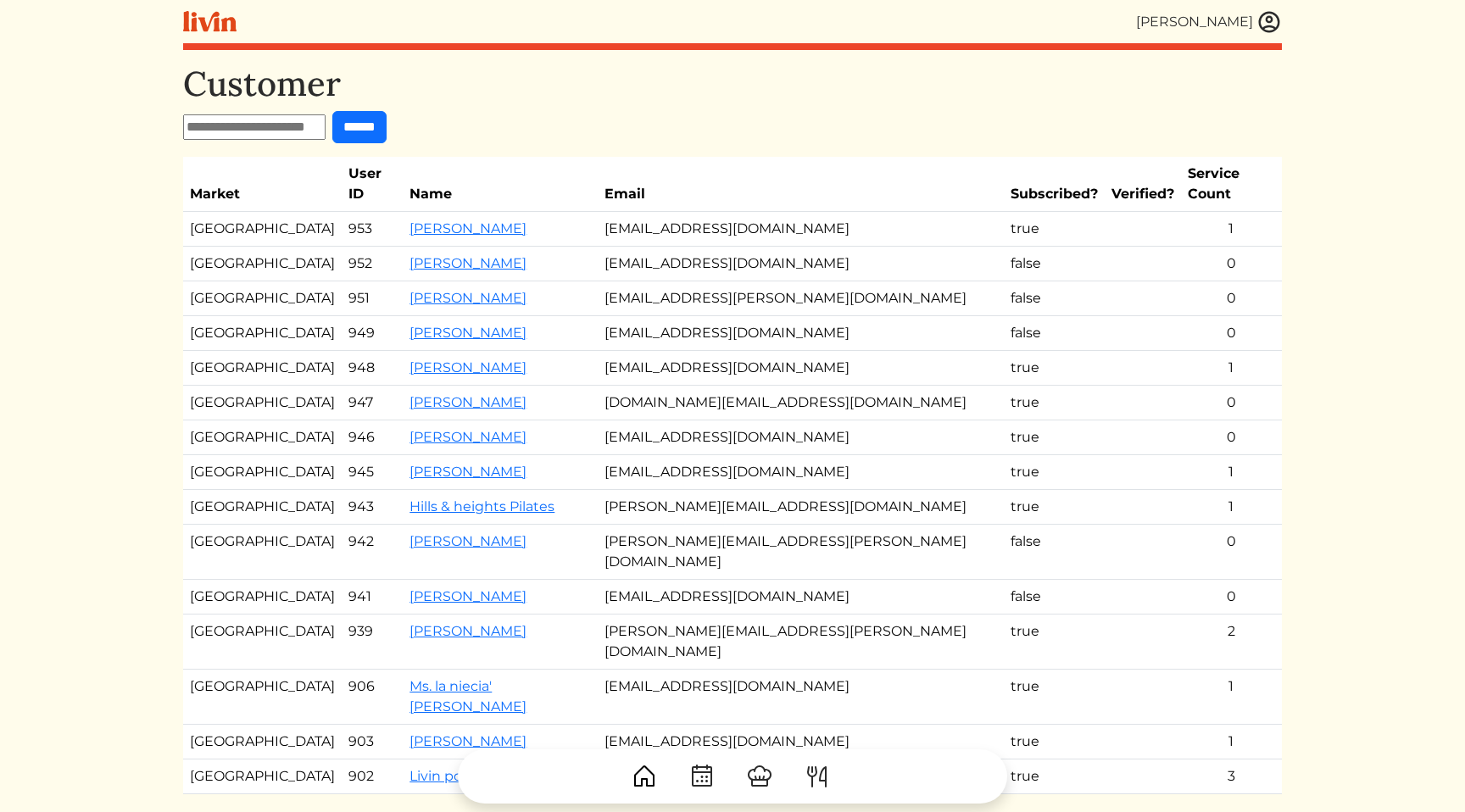
click at [726, 281] on td "[EMAIL_ADDRESS][PERSON_NAME][DOMAIN_NAME]" at bounding box center [800, 298] width 406 height 34
click at [869, 322] on td "[EMAIL_ADDRESS][DOMAIN_NAME]" at bounding box center [800, 333] width 406 height 34
click at [881, 316] on td "[EMAIL_ADDRESS][DOMAIN_NAME]" at bounding box center [800, 333] width 406 height 34
